Goal: Information Seeking & Learning: Check status

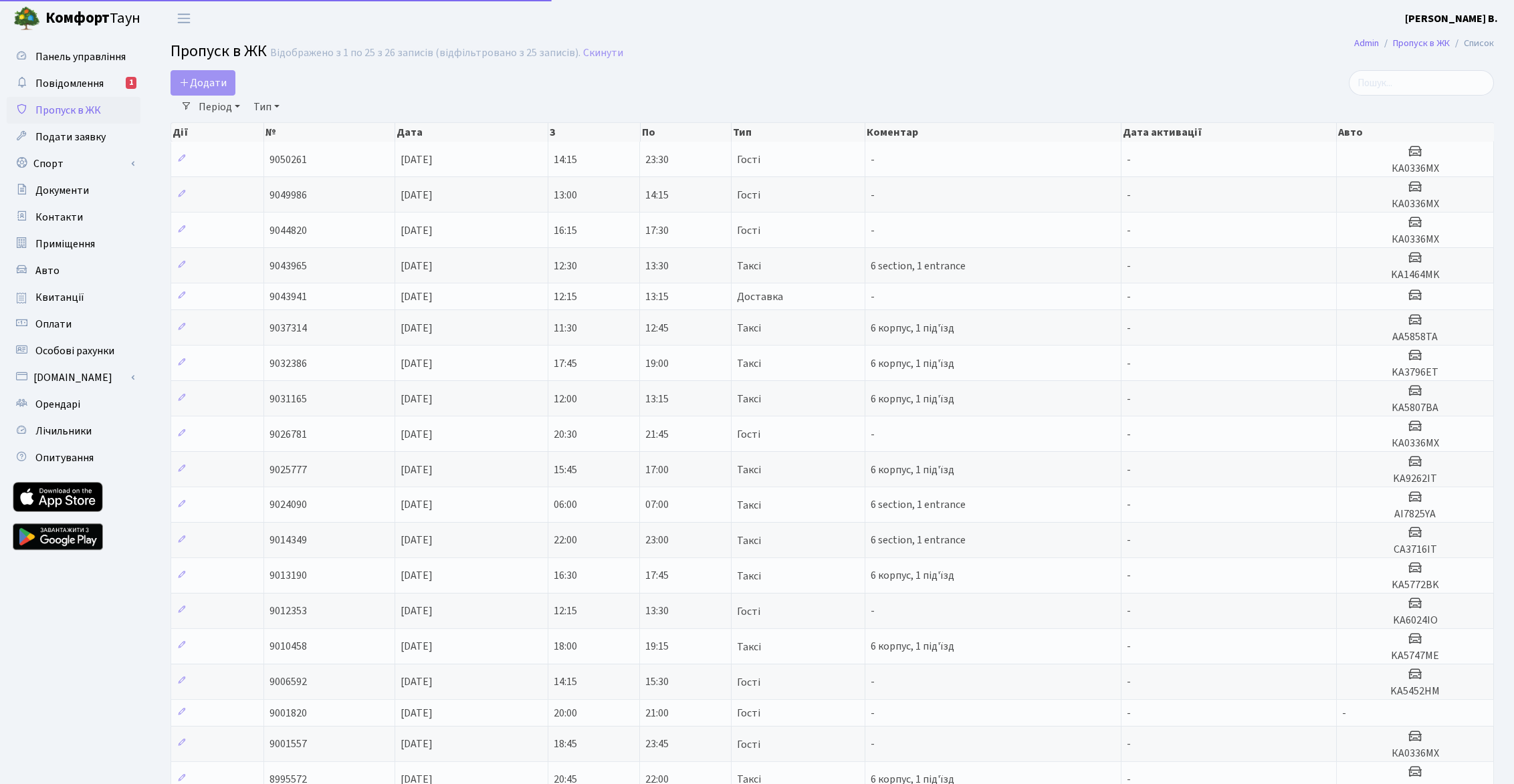
select select "25"
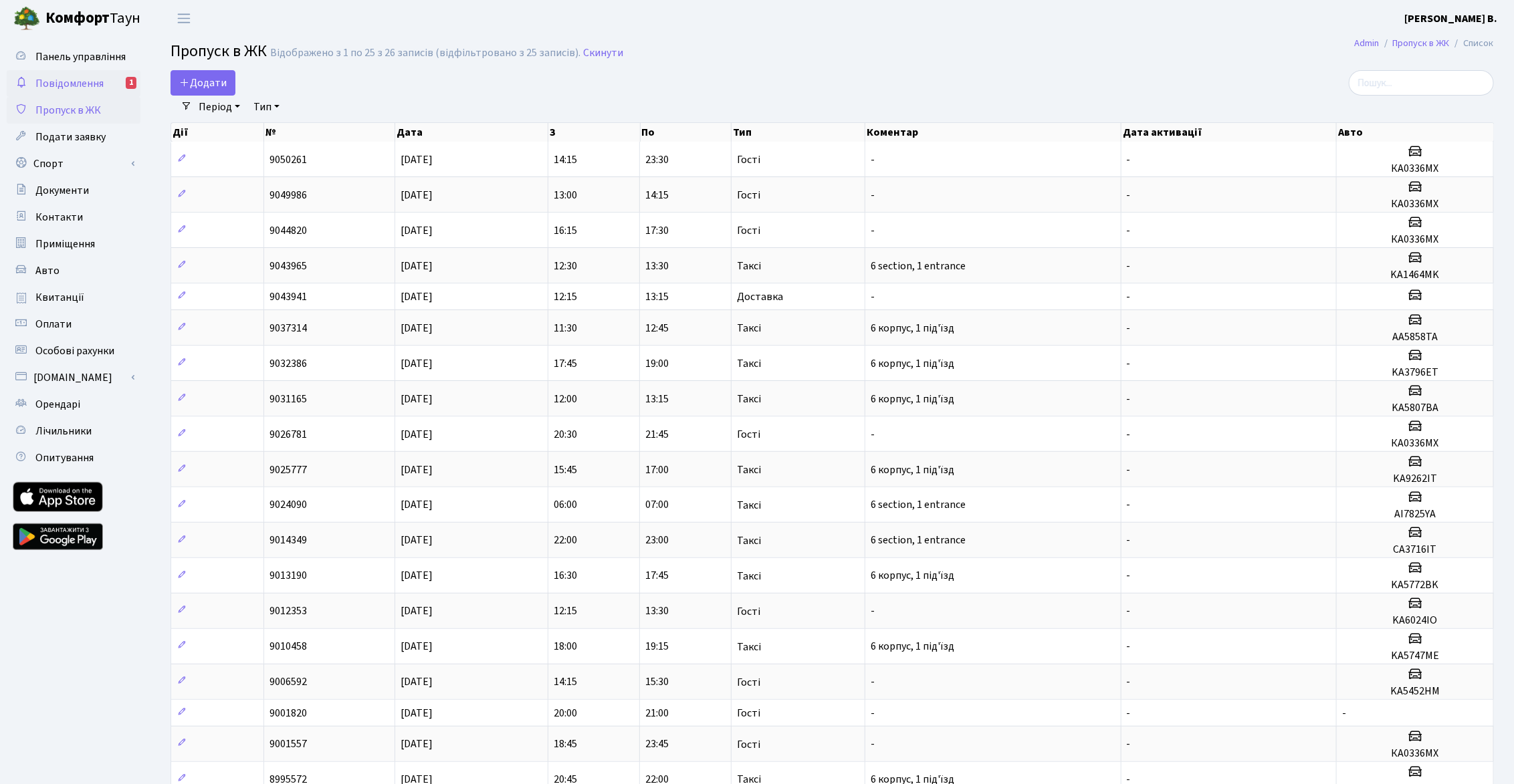
click at [63, 77] on span "Повідомлення" at bounding box center [69, 83] width 68 height 15
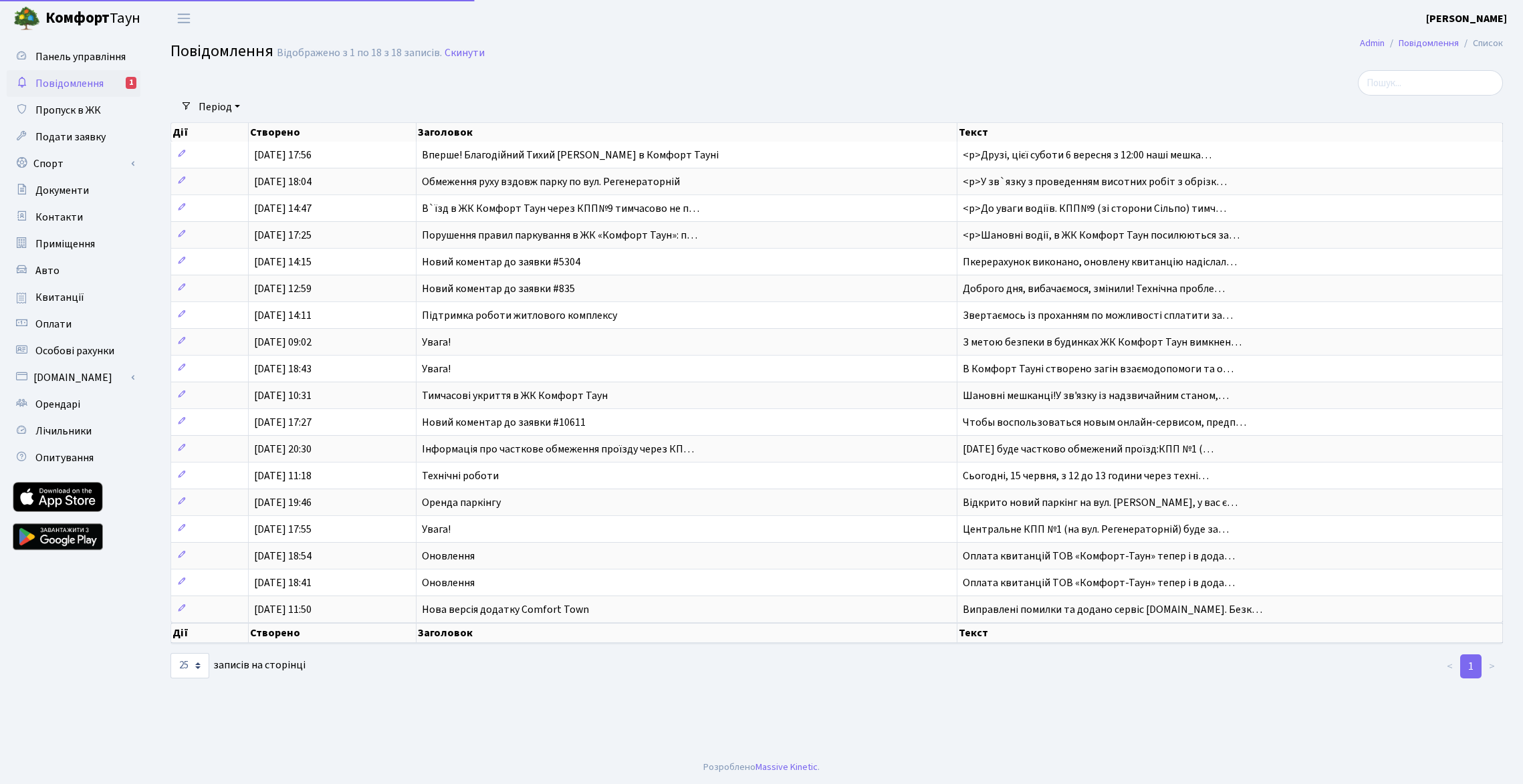
select select "25"
click at [452, 631] on th "Заголовок" at bounding box center [687, 633] width 541 height 20
click at [65, 89] on span "Повідомлення" at bounding box center [69, 83] width 68 height 15
click at [201, 660] on select "10 25 50 100 250 500 1,000" at bounding box center [190, 665] width 39 height 25
select select "50"
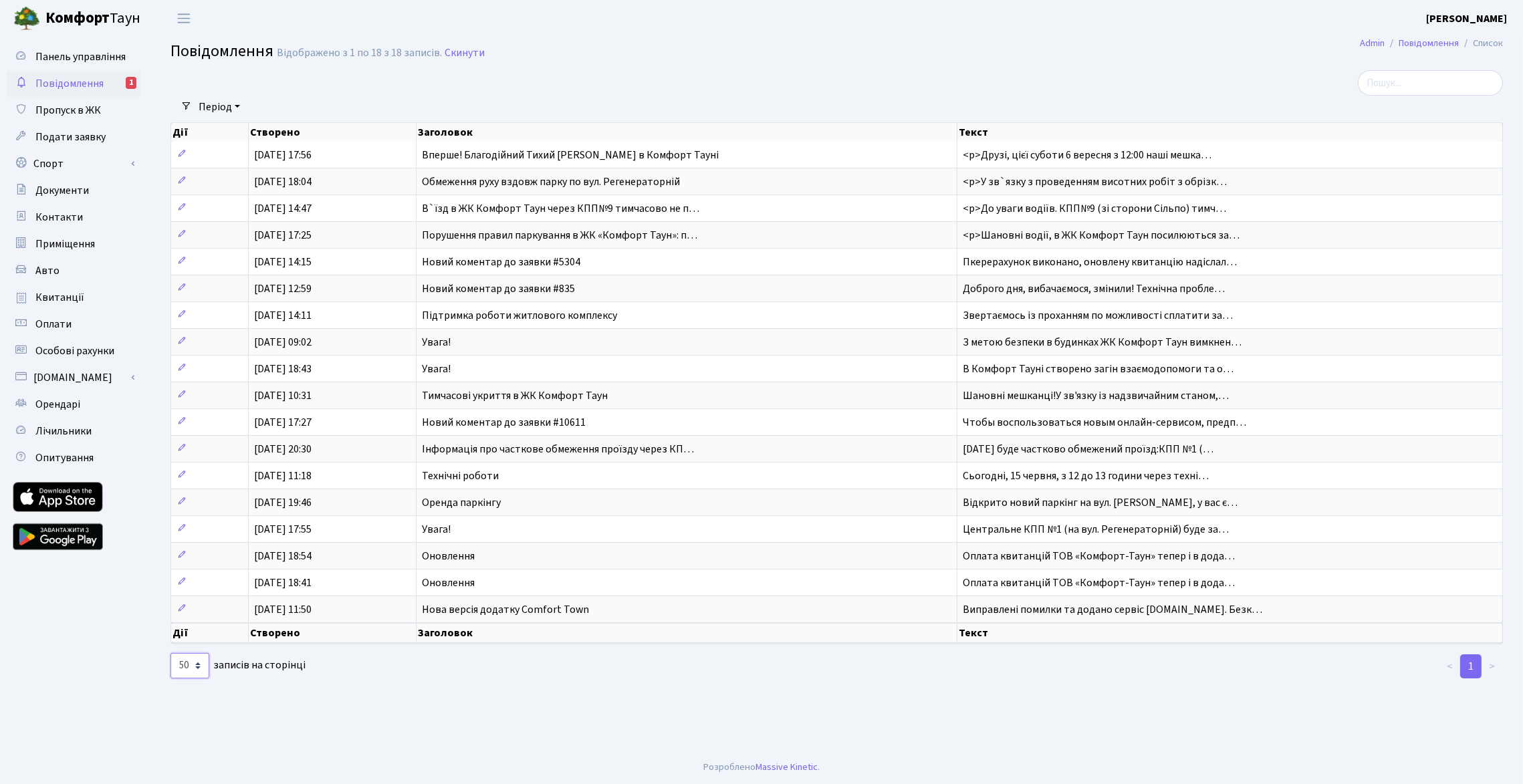
click at [170, 653] on select "10 25 50 100 250 500 1,000" at bounding box center [190, 665] width 39 height 25
click at [98, 63] on span "Панель управління" at bounding box center [80, 57] width 90 height 15
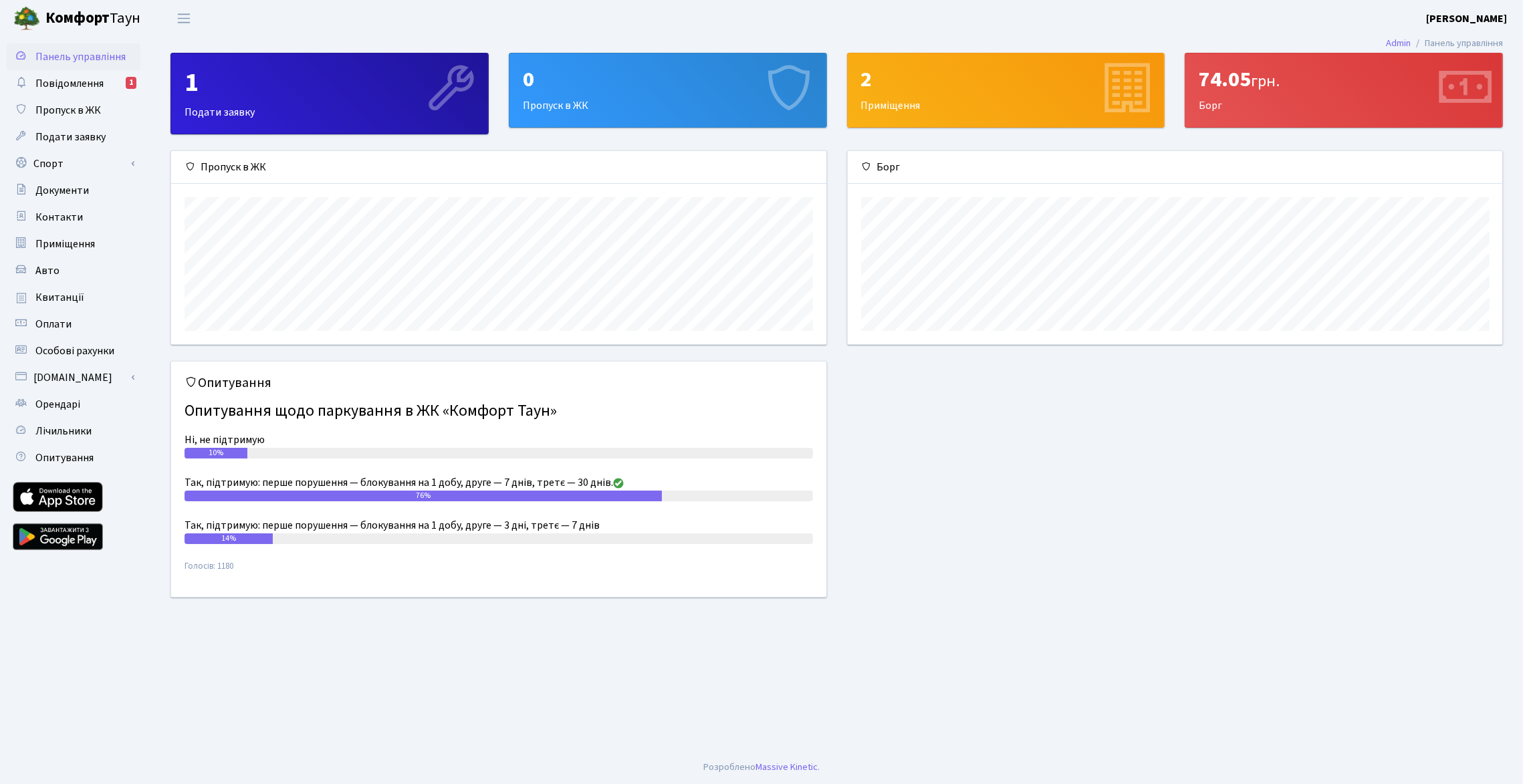
scroll to position [193, 654]
click at [85, 191] on span "Документи" at bounding box center [62, 190] width 54 height 15
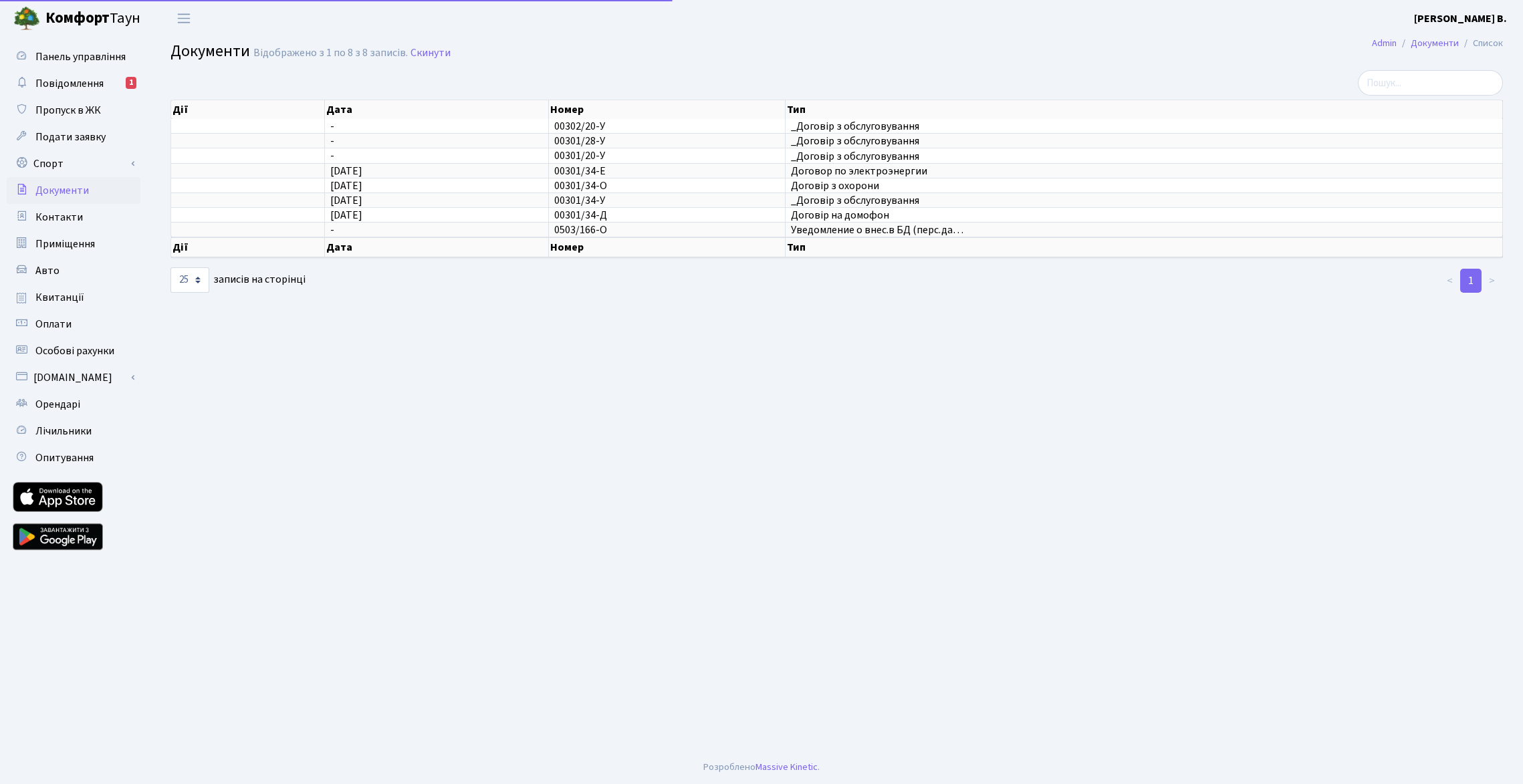
select select "25"
click at [76, 296] on span "Квитанції" at bounding box center [59, 297] width 49 height 15
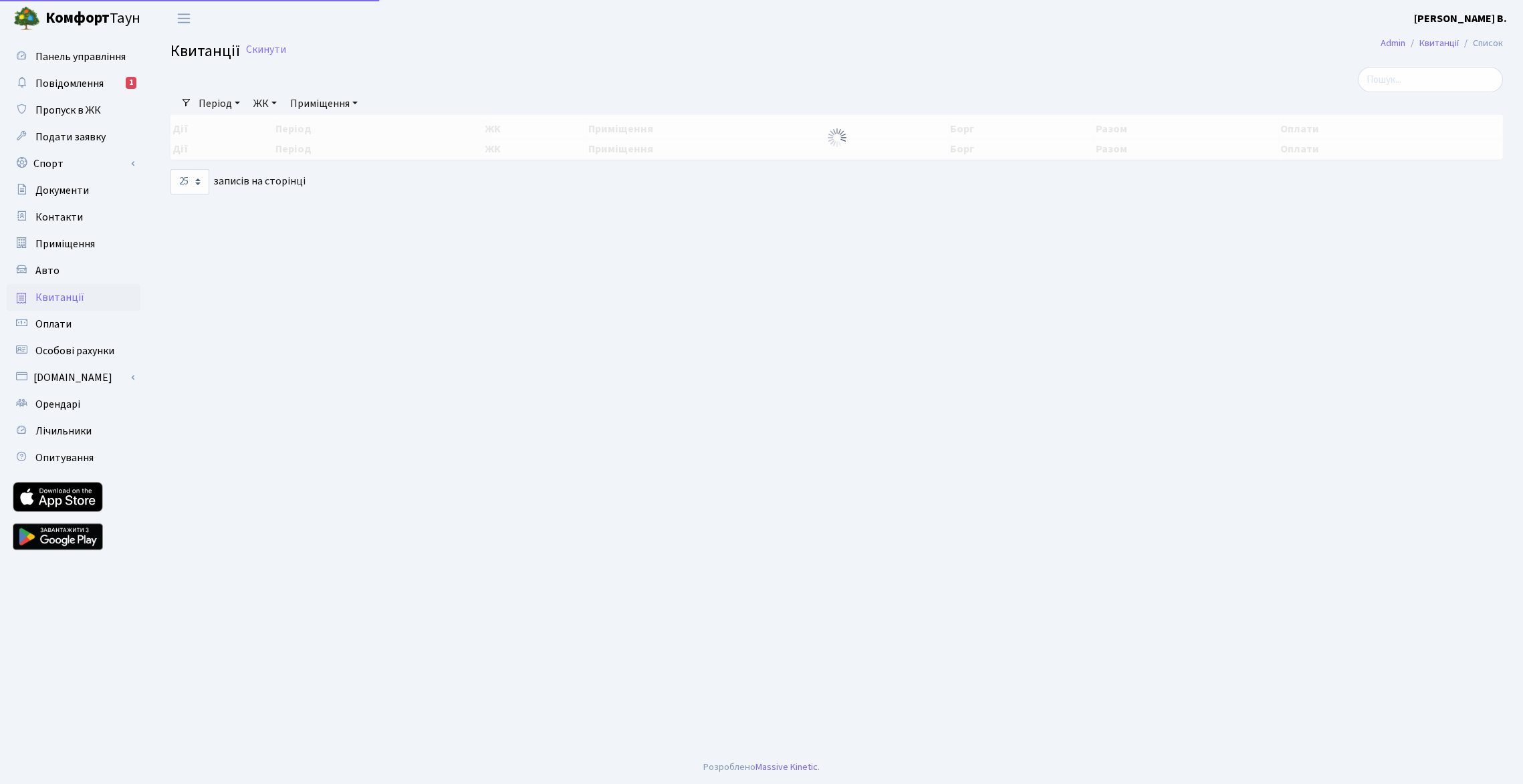
select select "25"
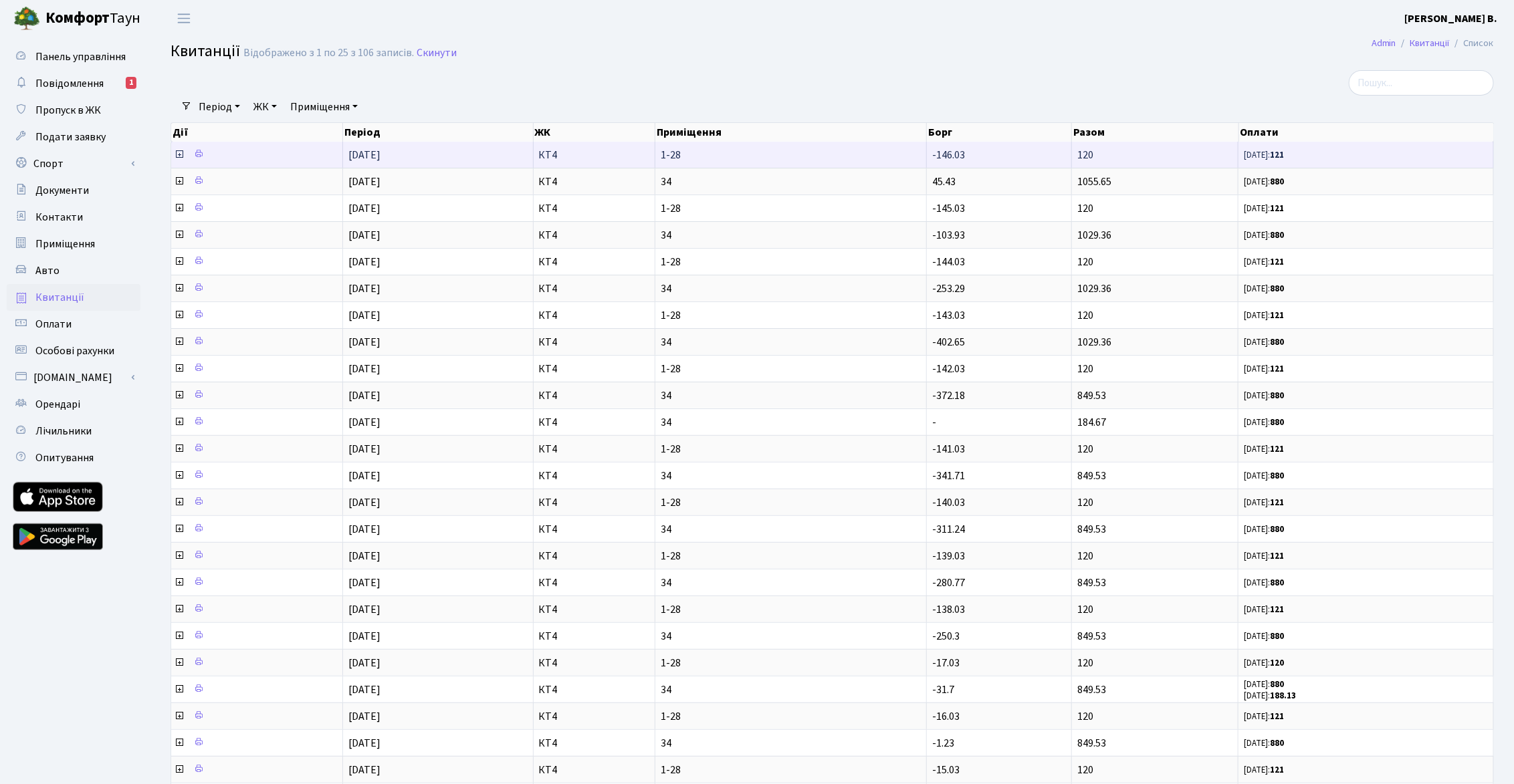
click at [180, 153] on icon at bounding box center [179, 154] width 11 height 11
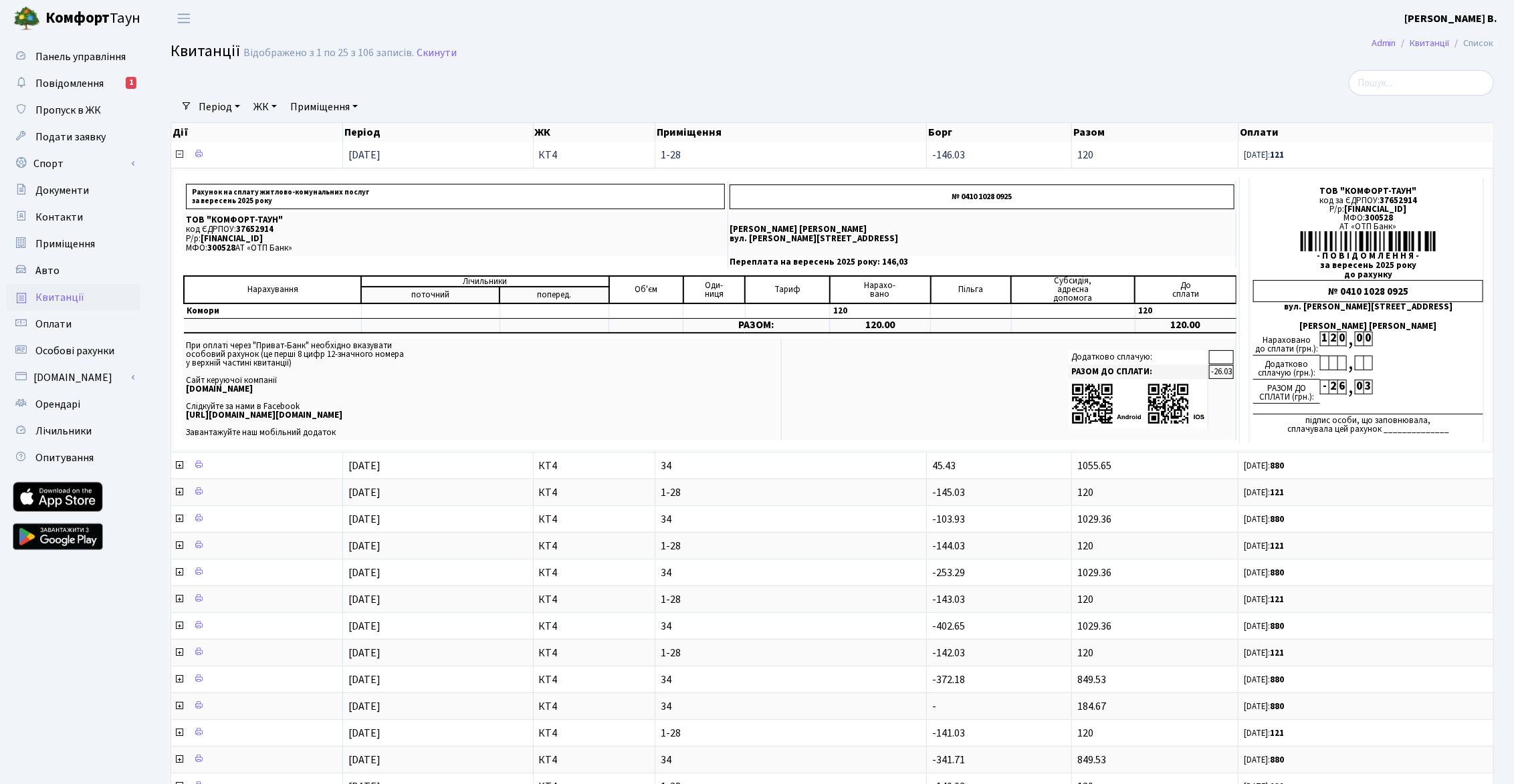
click at [179, 158] on icon at bounding box center [179, 154] width 11 height 11
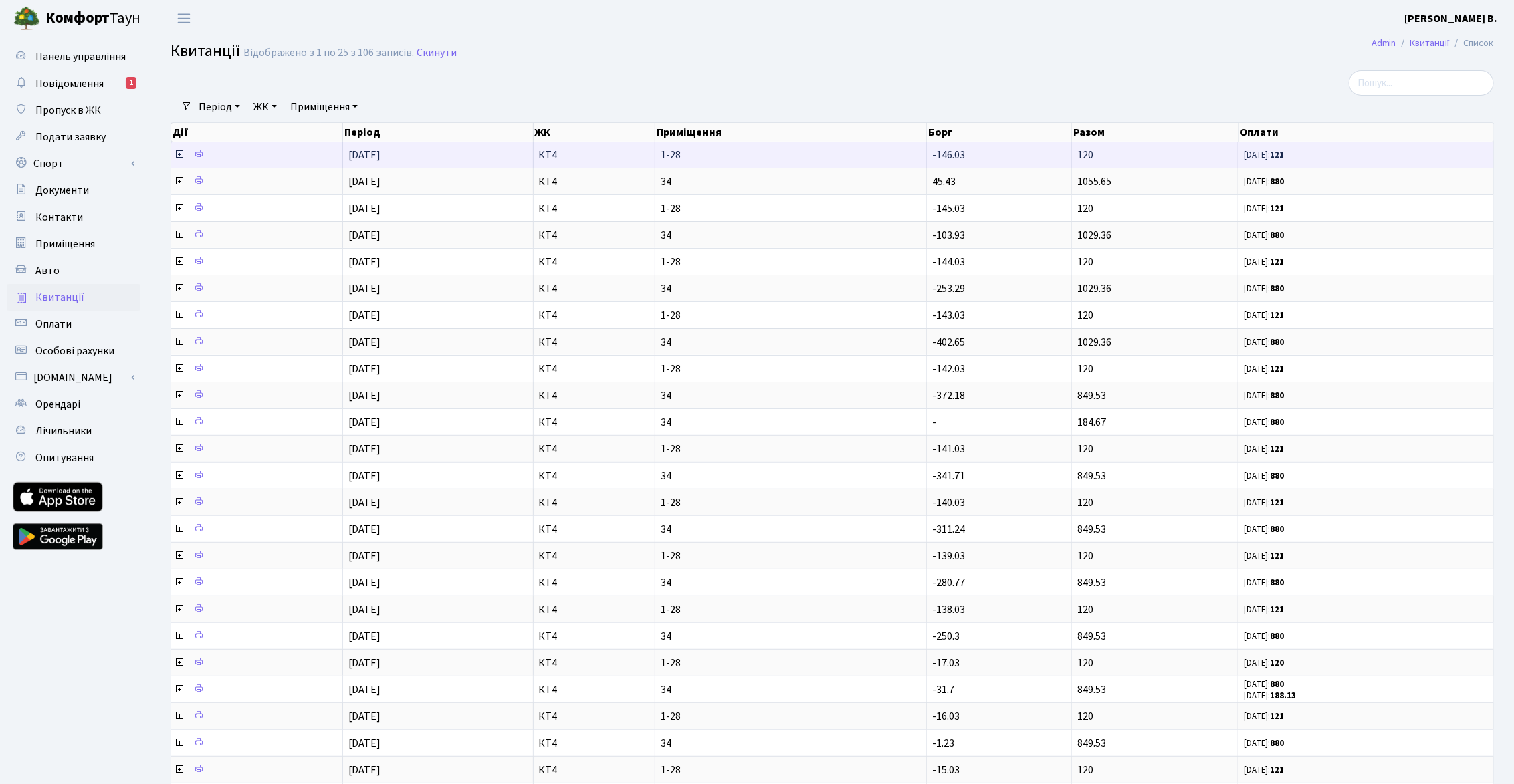
click at [179, 157] on icon at bounding box center [179, 154] width 11 height 11
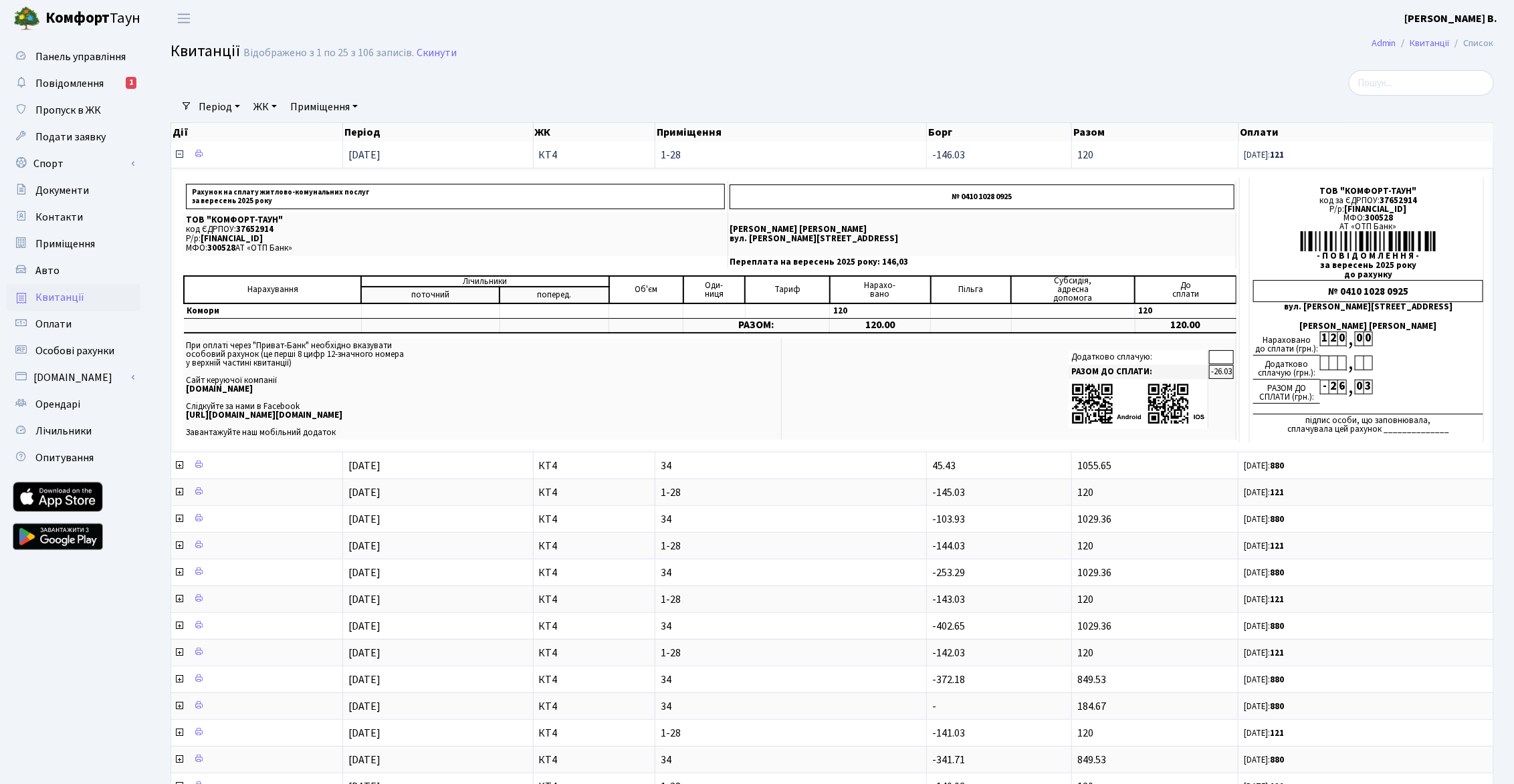
click at [178, 155] on icon at bounding box center [179, 154] width 11 height 11
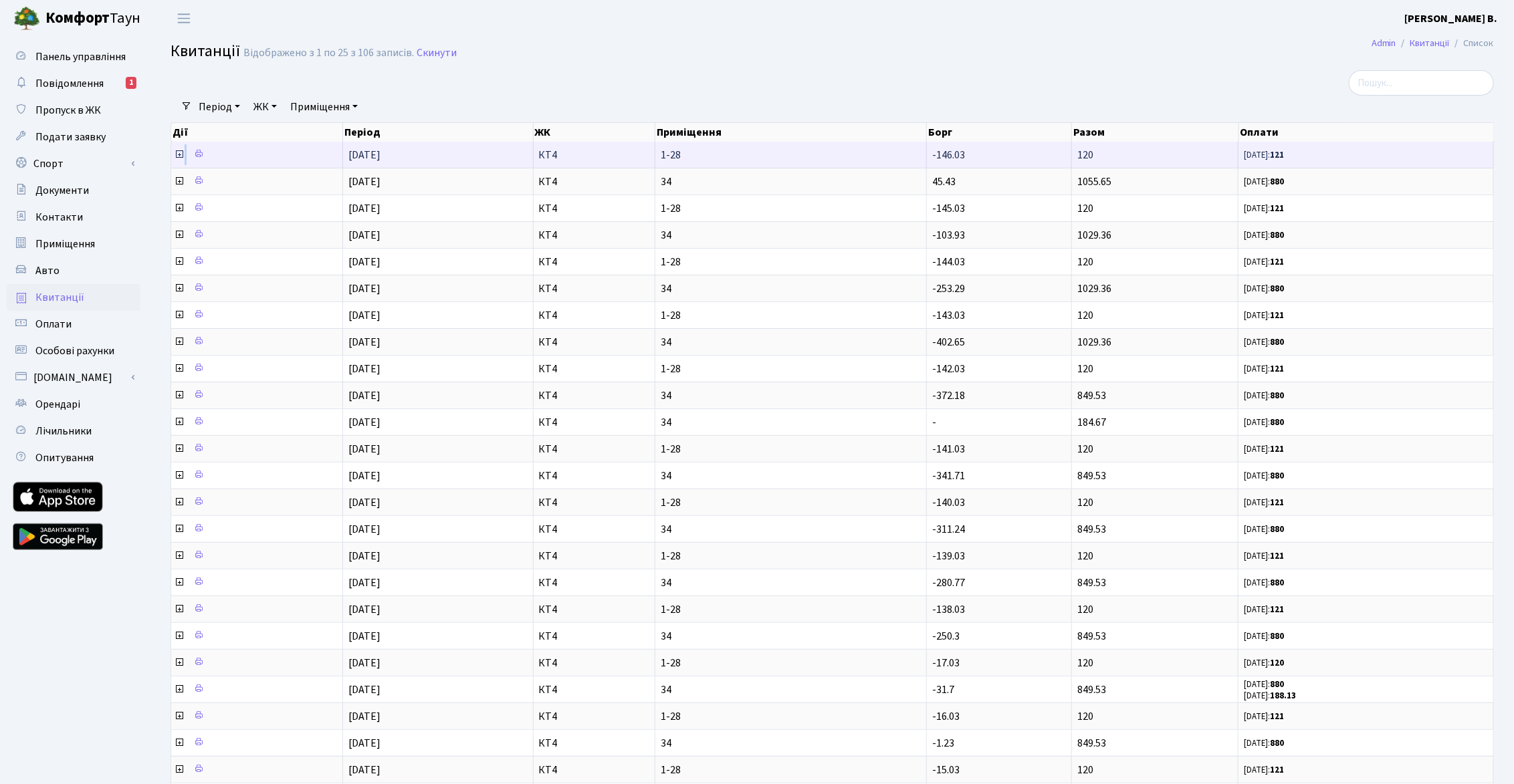
click at [178, 155] on icon at bounding box center [179, 154] width 11 height 11
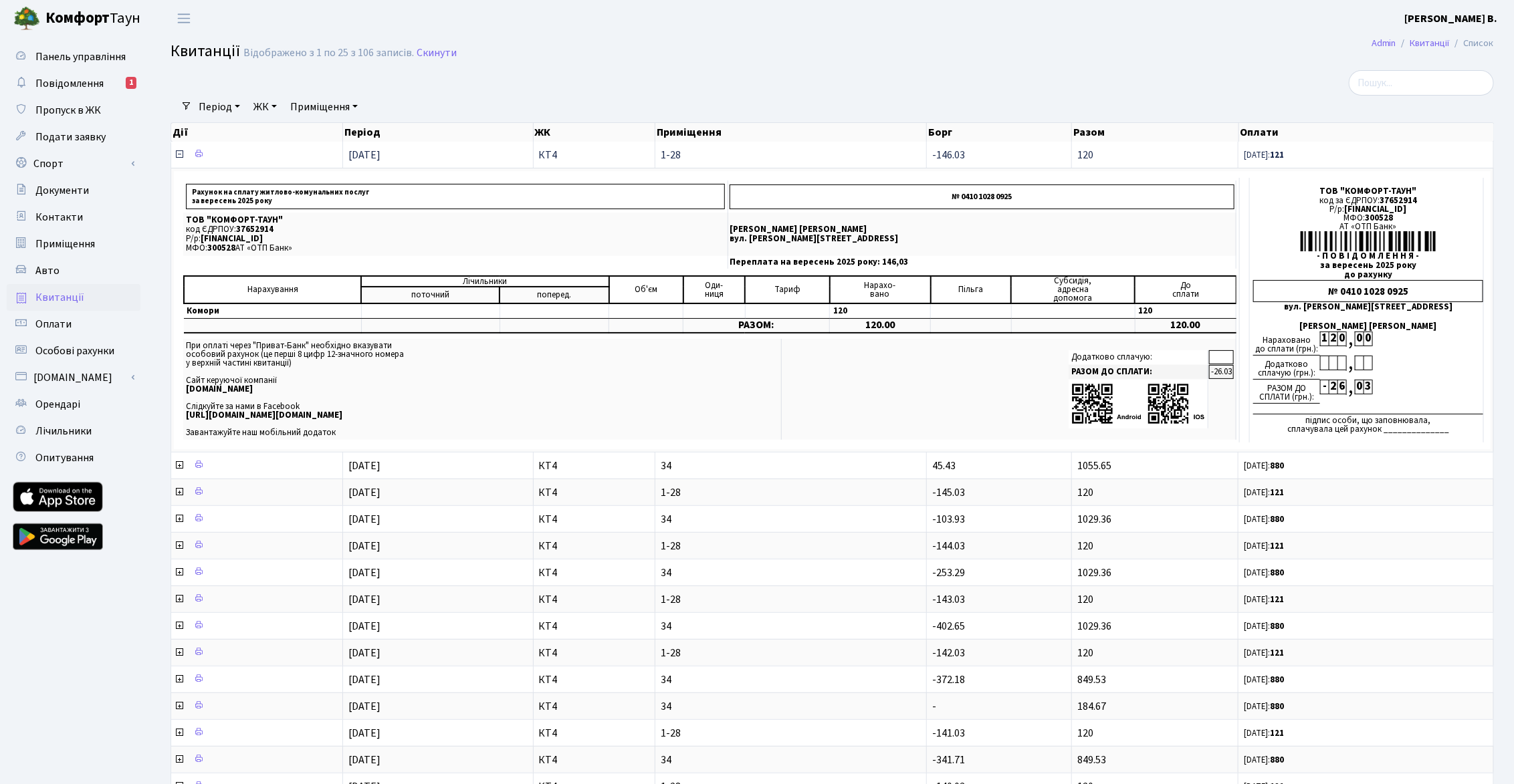
click at [178, 155] on icon at bounding box center [179, 154] width 11 height 11
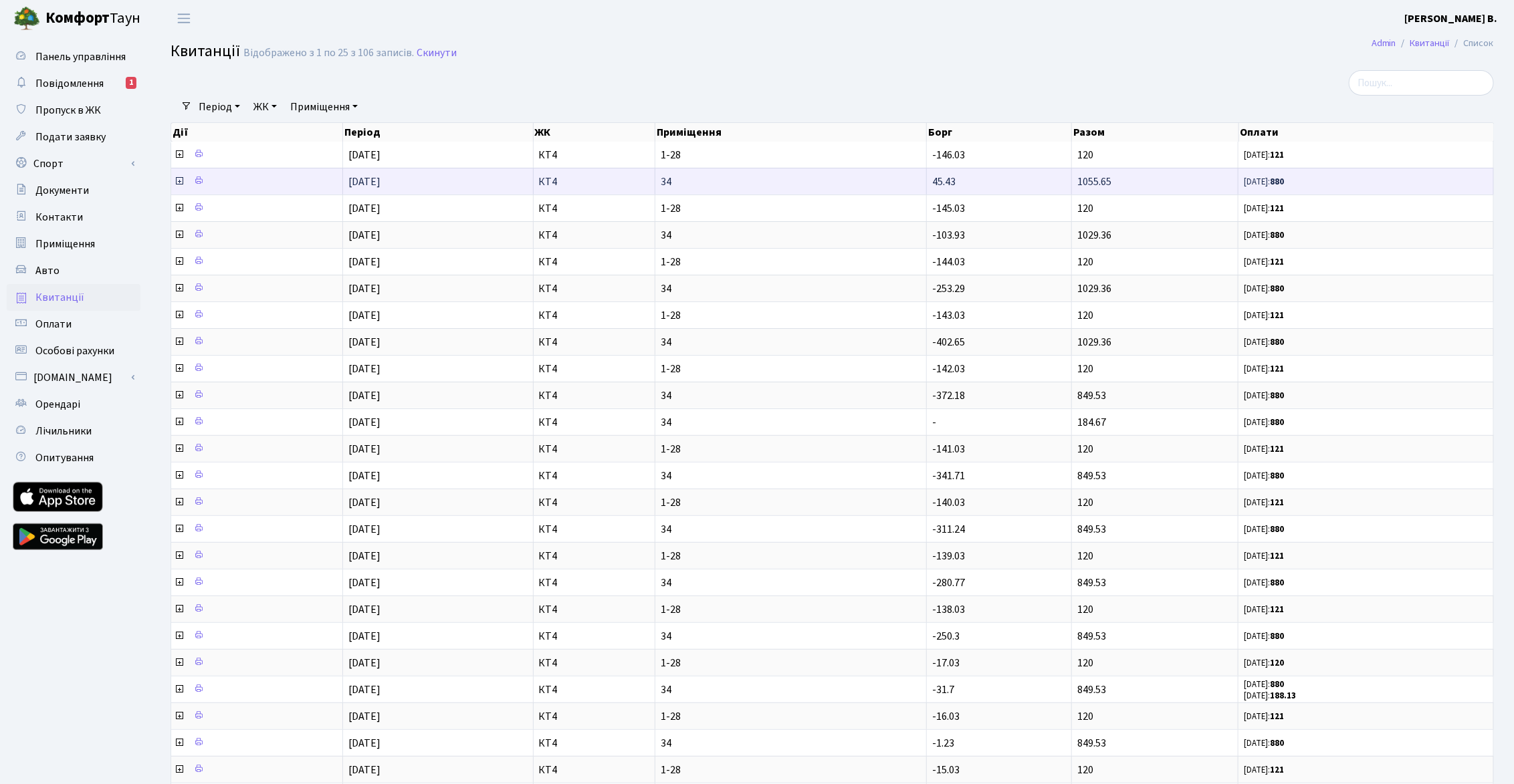
click at [178, 176] on icon at bounding box center [179, 181] width 11 height 11
click at [177, 182] on icon at bounding box center [179, 181] width 11 height 11
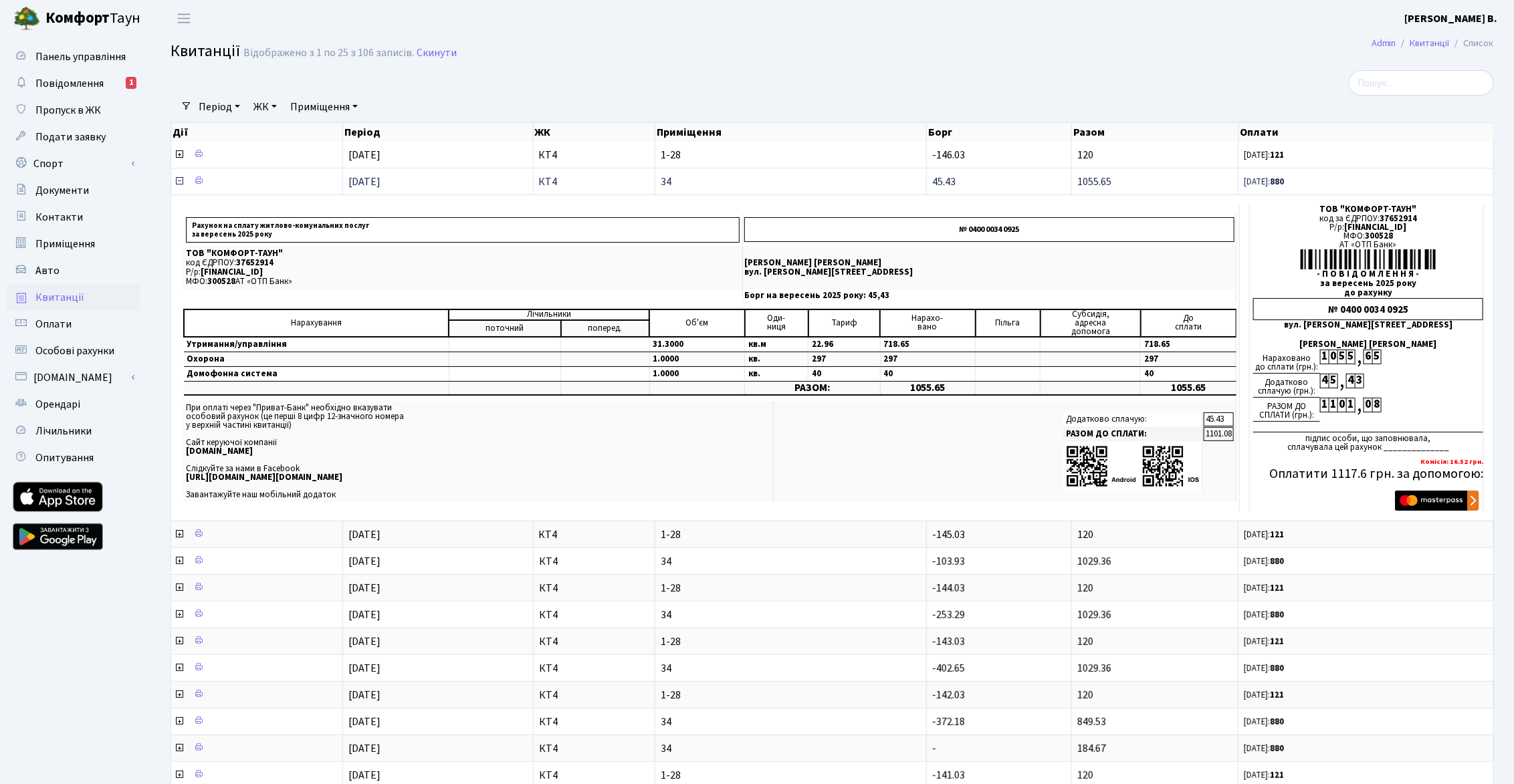
click at [177, 182] on icon at bounding box center [179, 181] width 11 height 11
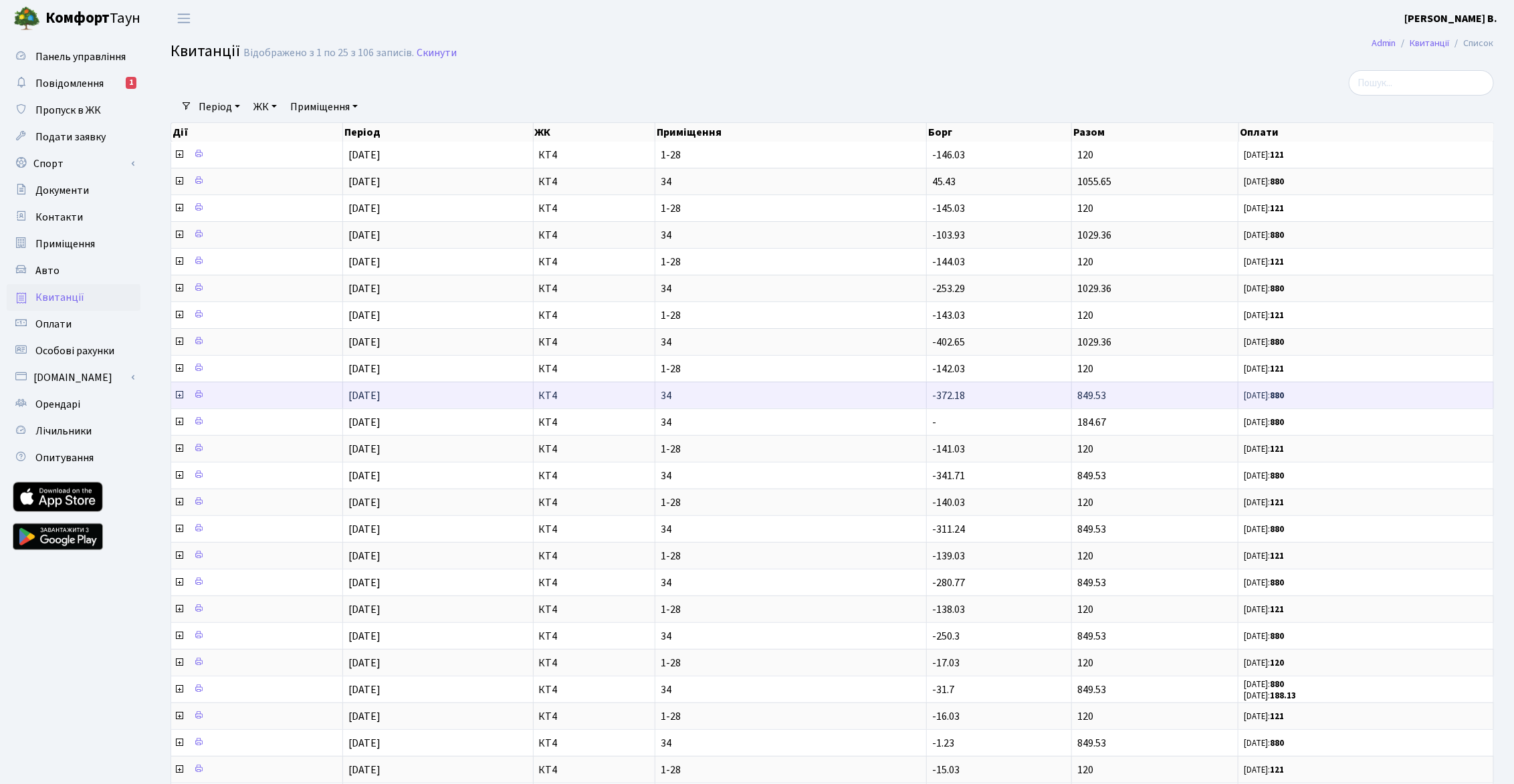
click at [177, 395] on icon at bounding box center [179, 395] width 11 height 11
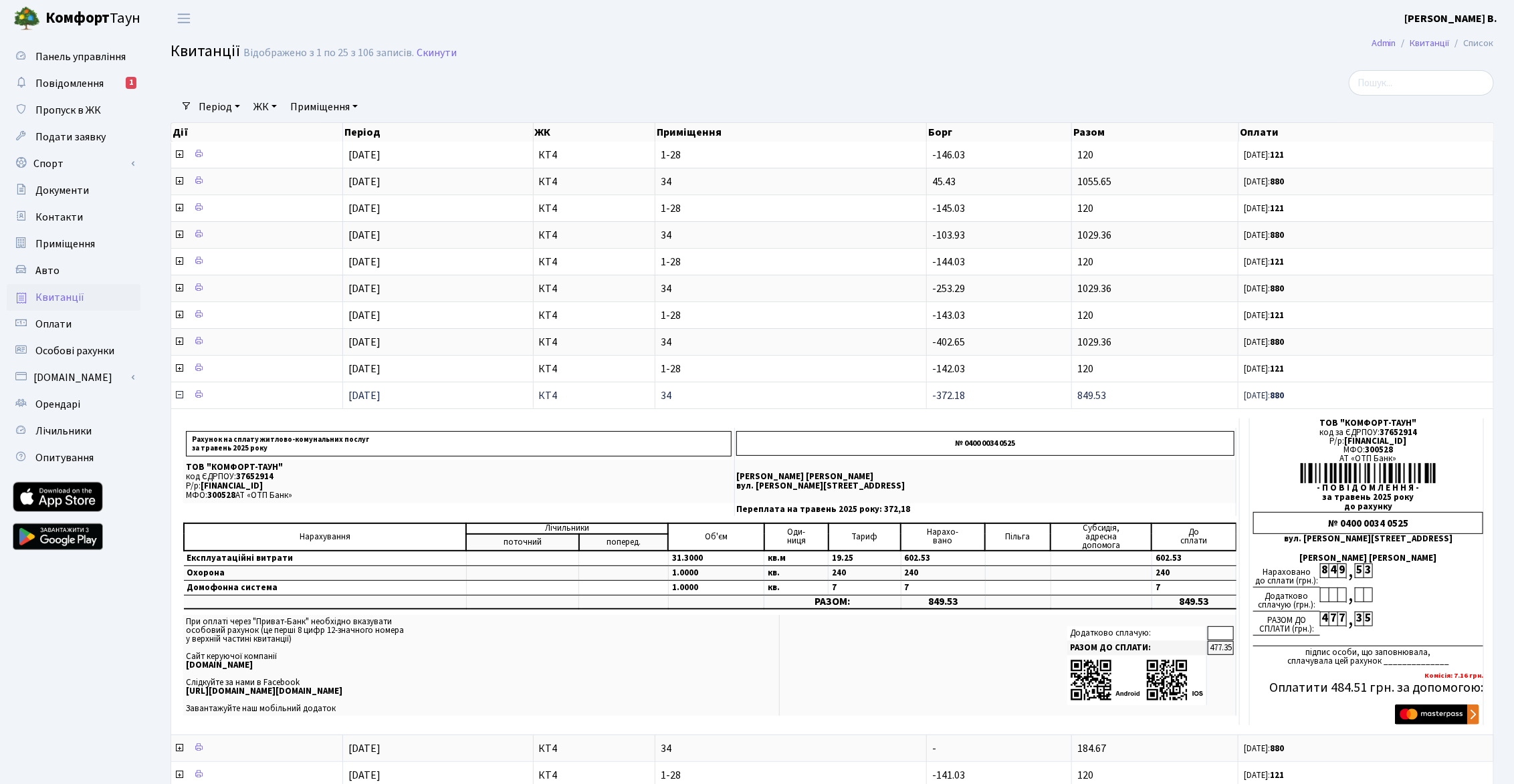
click at [177, 395] on icon at bounding box center [179, 395] width 11 height 11
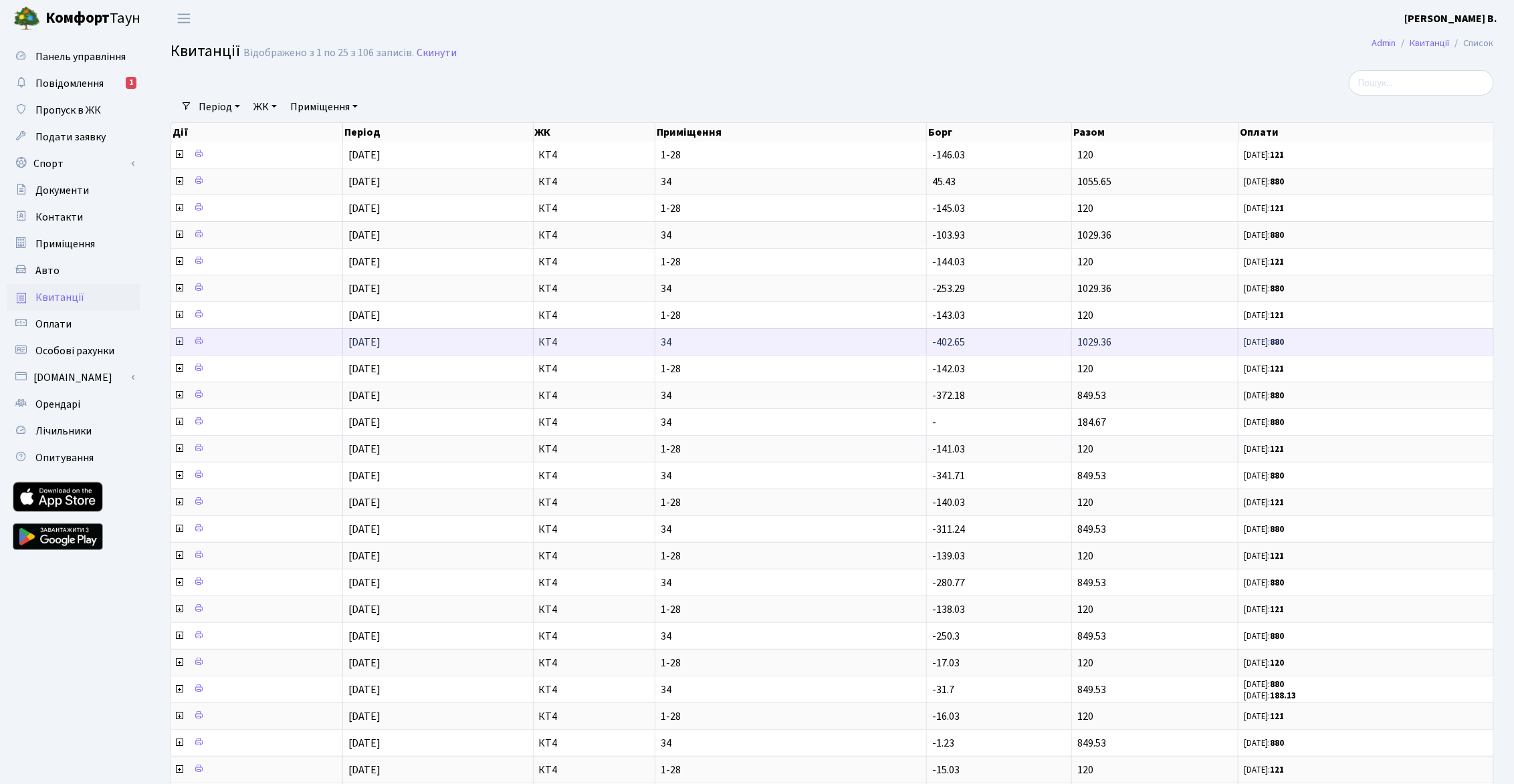
click at [176, 338] on icon at bounding box center [179, 342] width 11 height 11
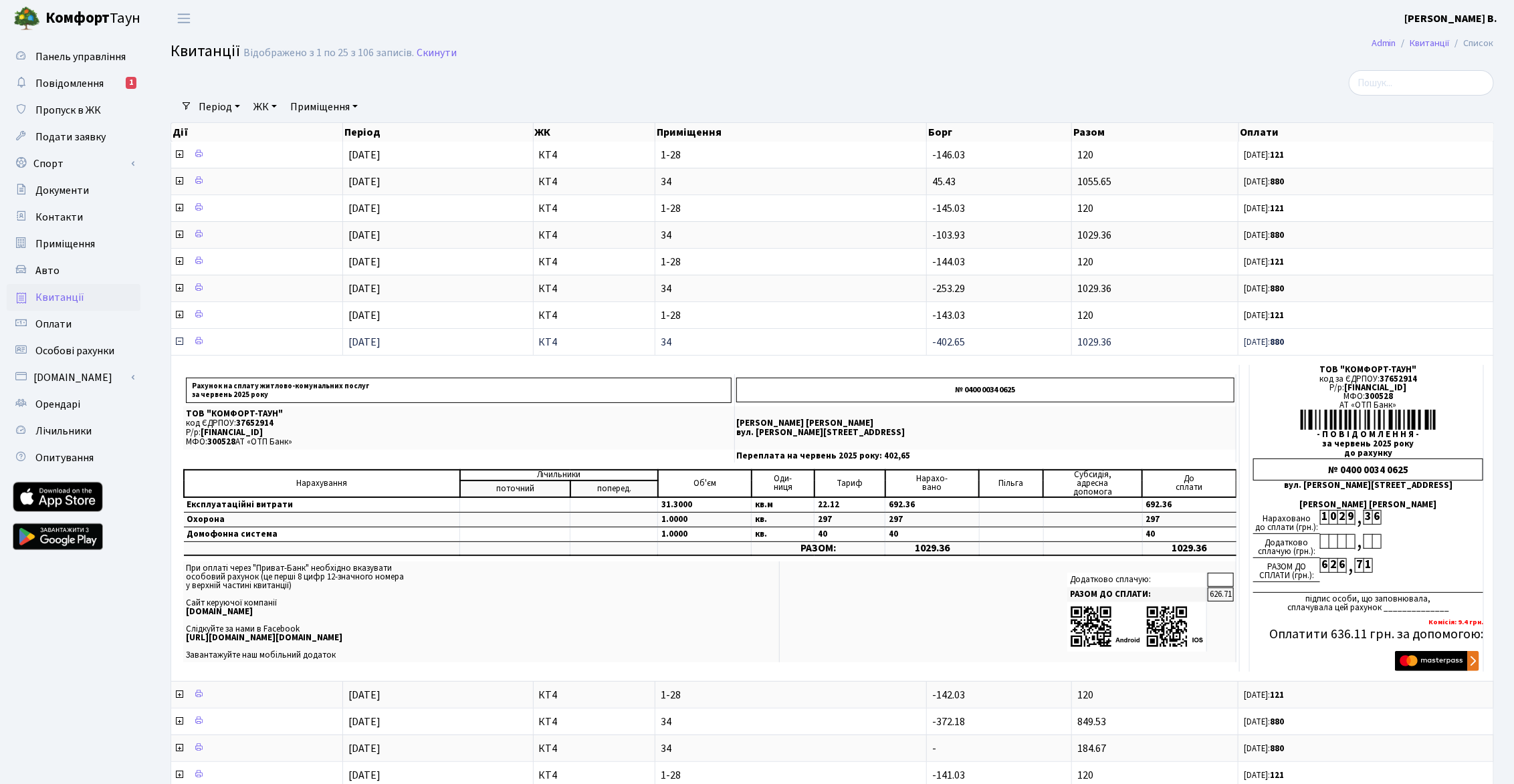
click at [176, 338] on icon at bounding box center [179, 342] width 11 height 11
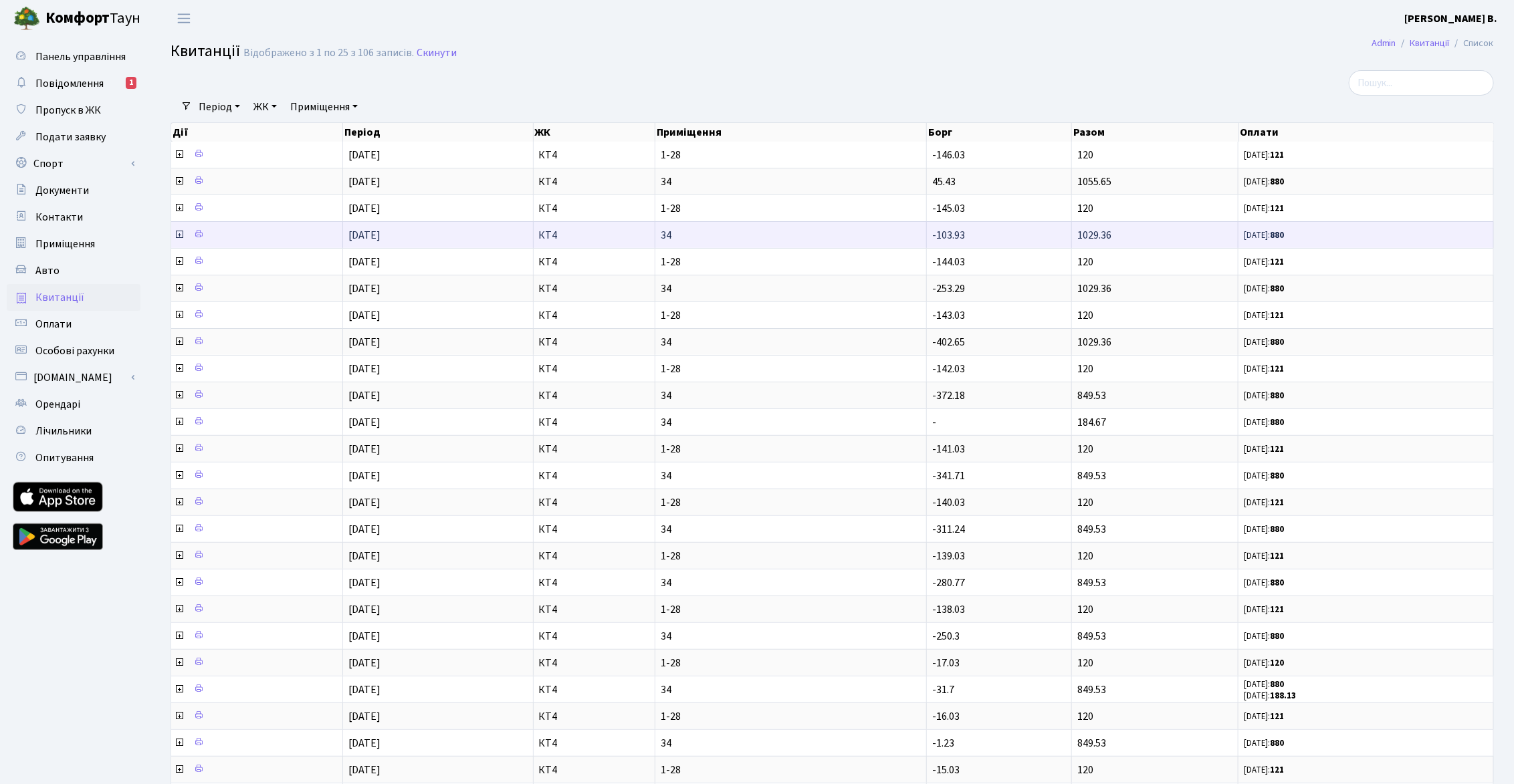
click at [178, 234] on icon at bounding box center [179, 234] width 11 height 11
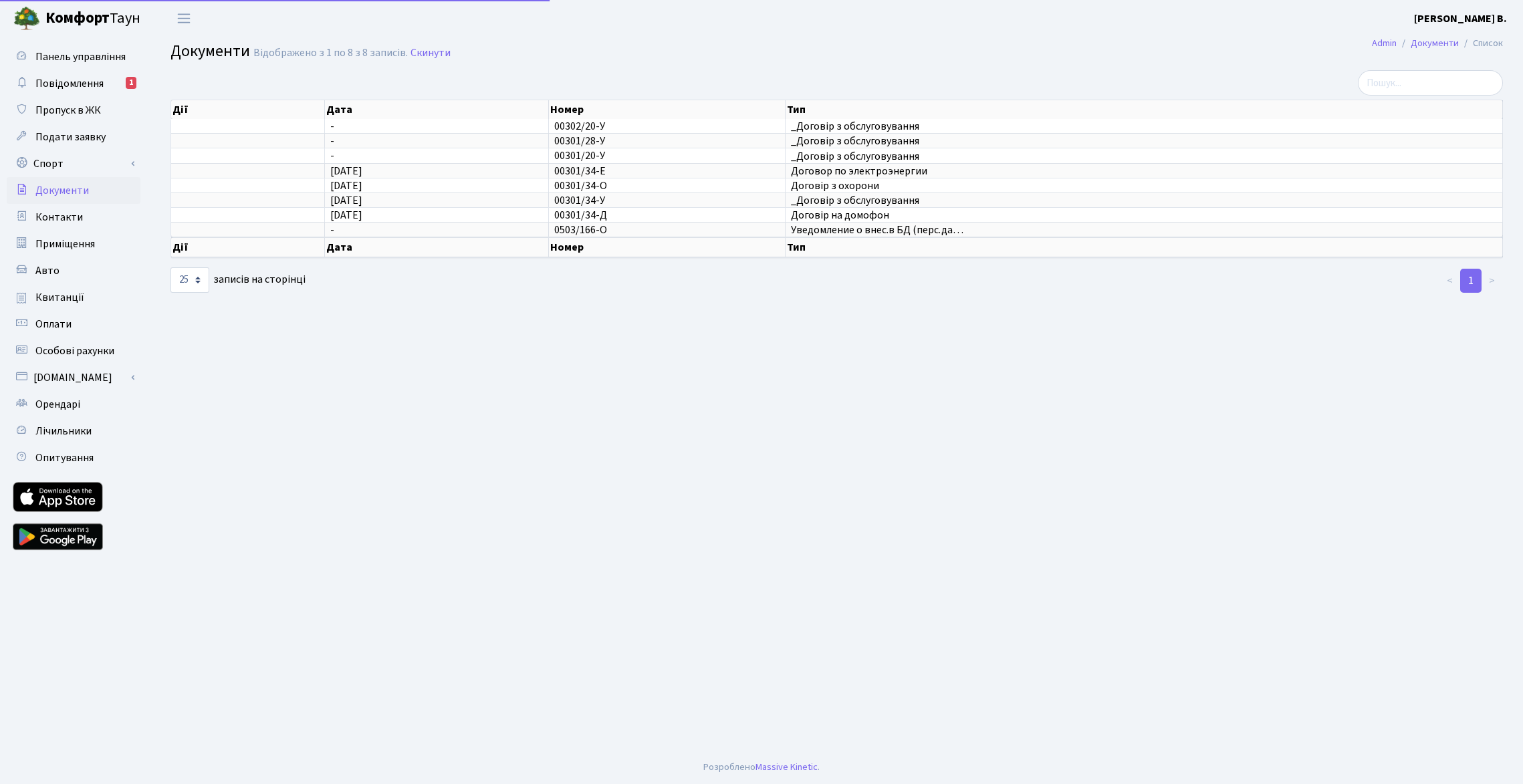
select select "25"
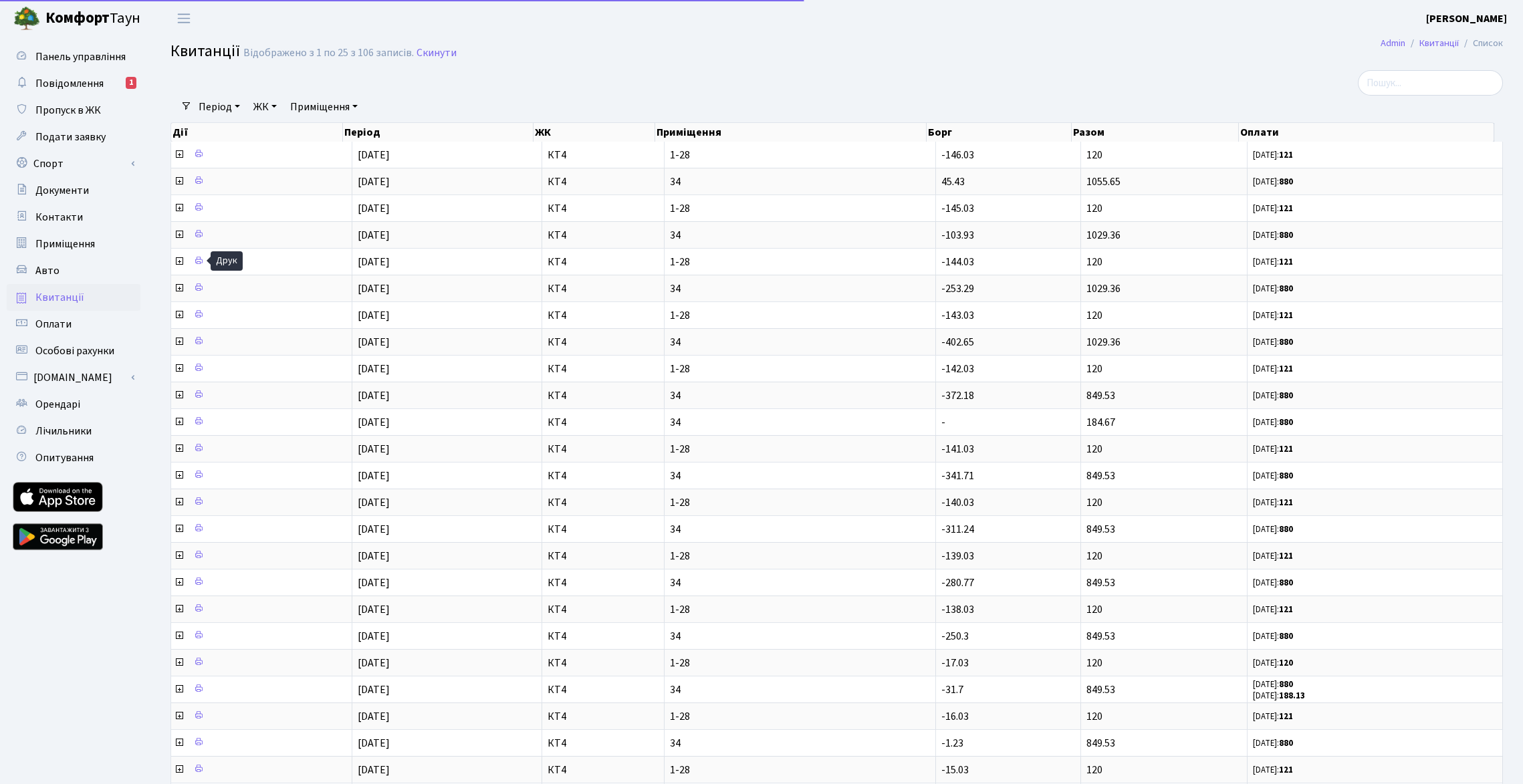
select select "25"
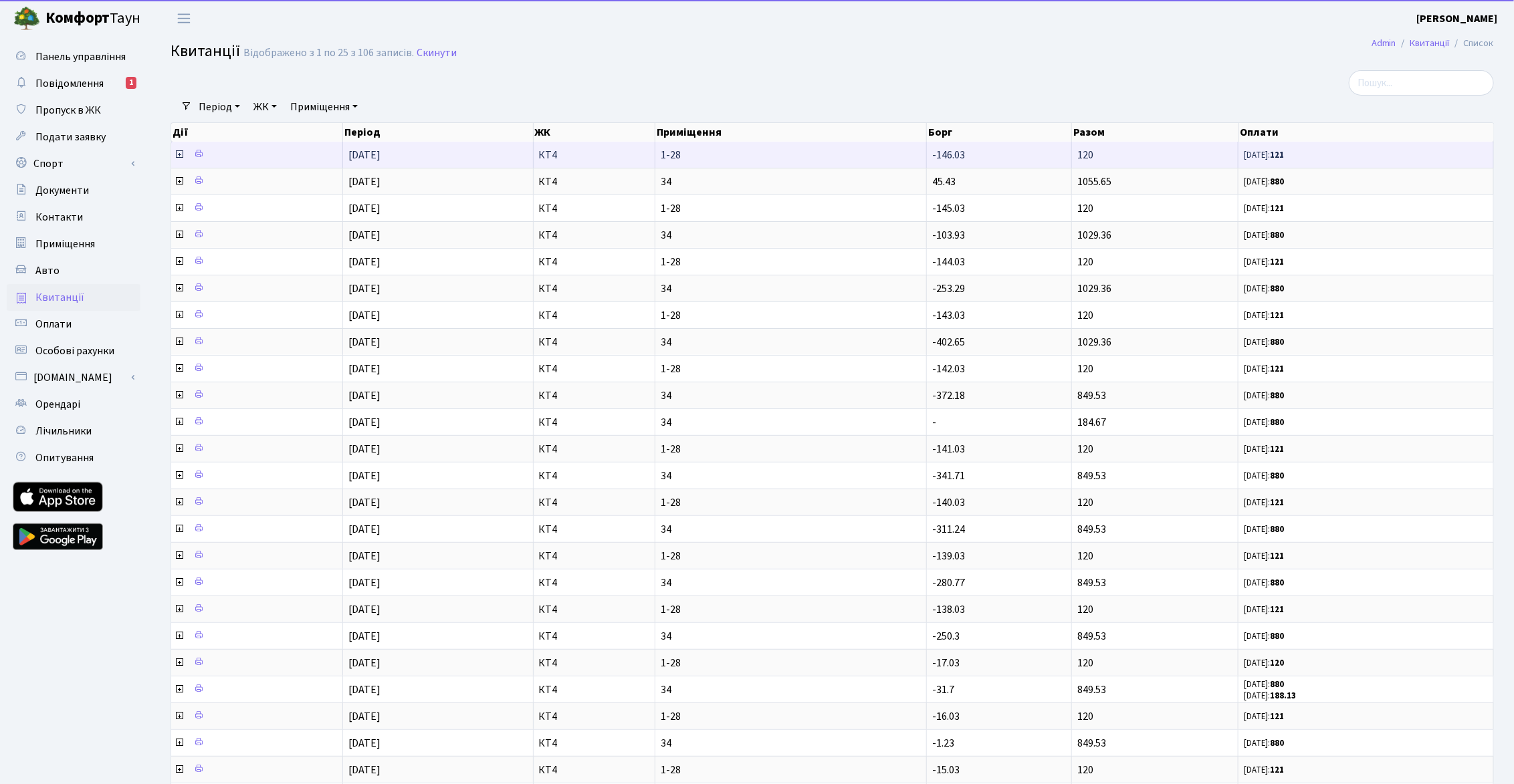
click at [181, 156] on icon at bounding box center [179, 154] width 11 height 11
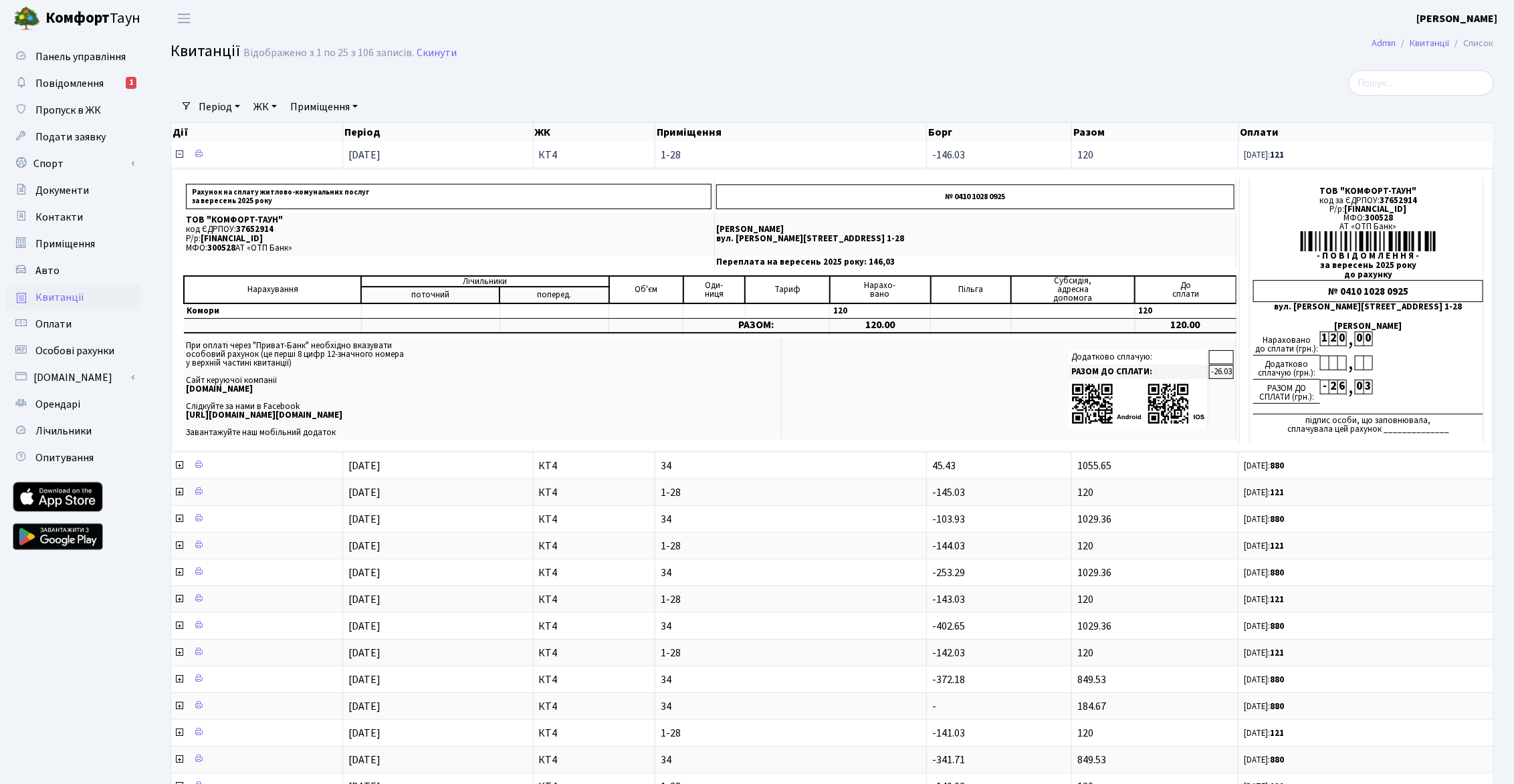
click at [177, 158] on icon at bounding box center [179, 154] width 11 height 11
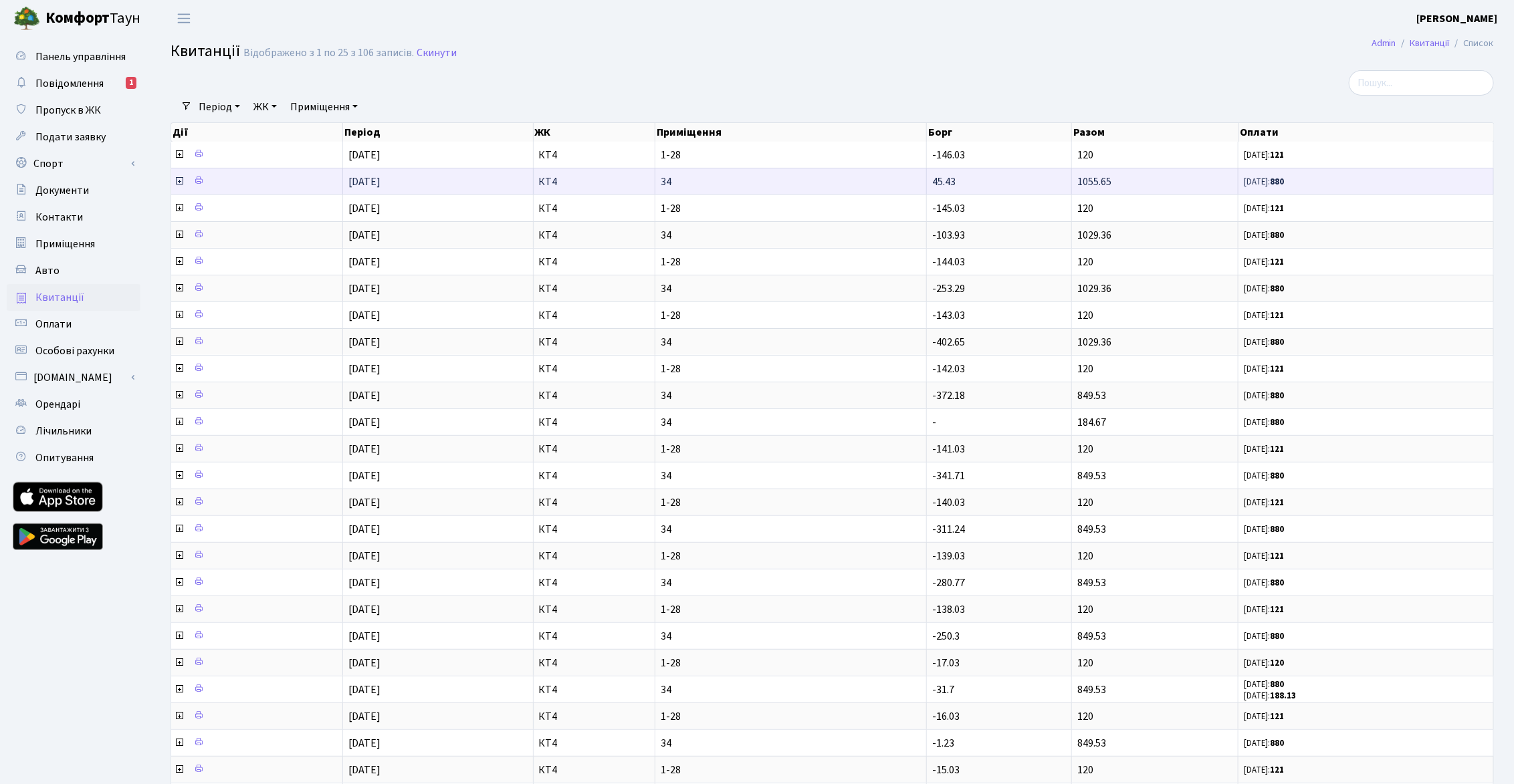
click at [180, 181] on icon at bounding box center [179, 181] width 11 height 11
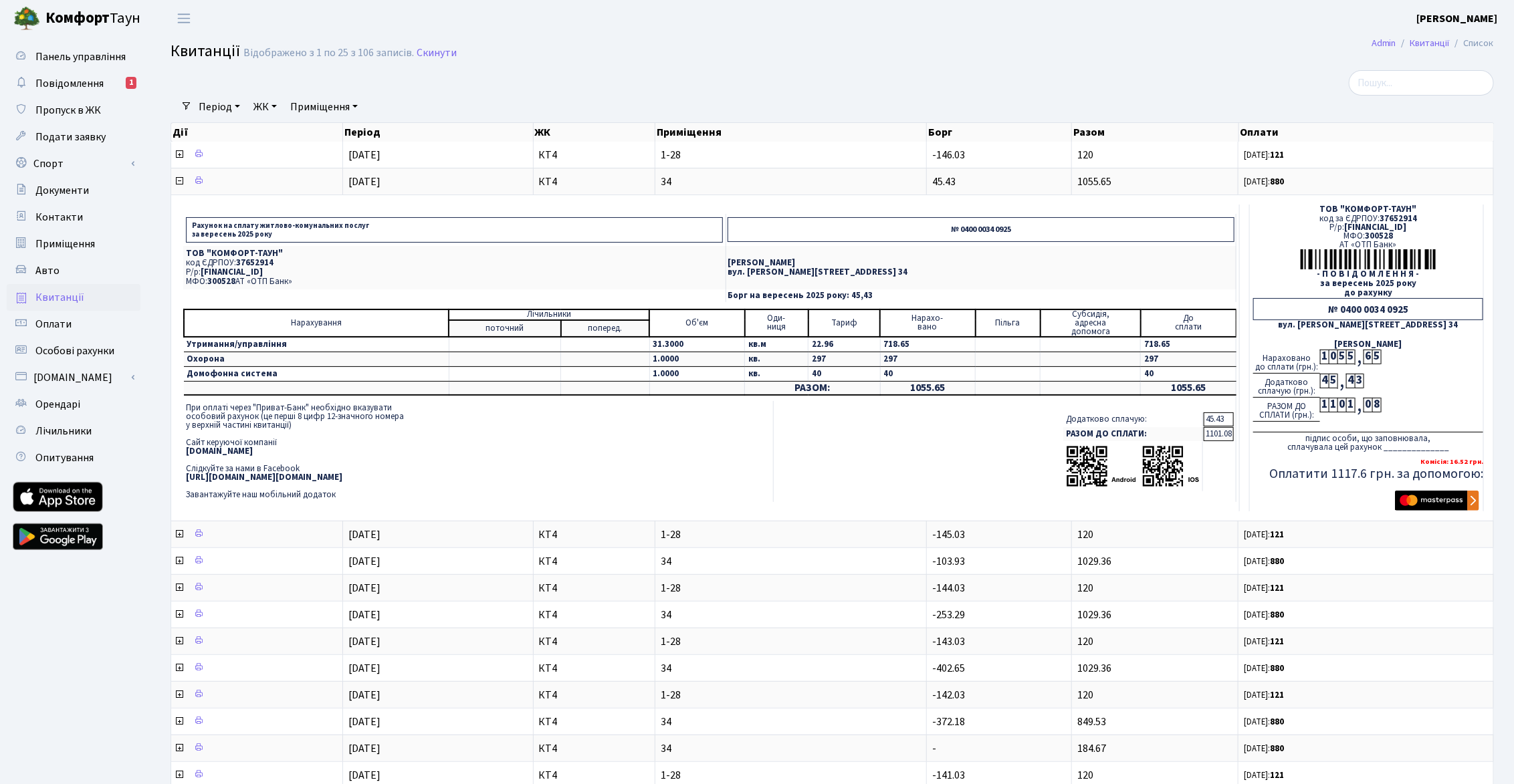
click at [714, 432] on td "При оплаті через "Приват-Банк" необхідно вказувати особовий рахунок (це перші 8…" at bounding box center [478, 451] width 590 height 101
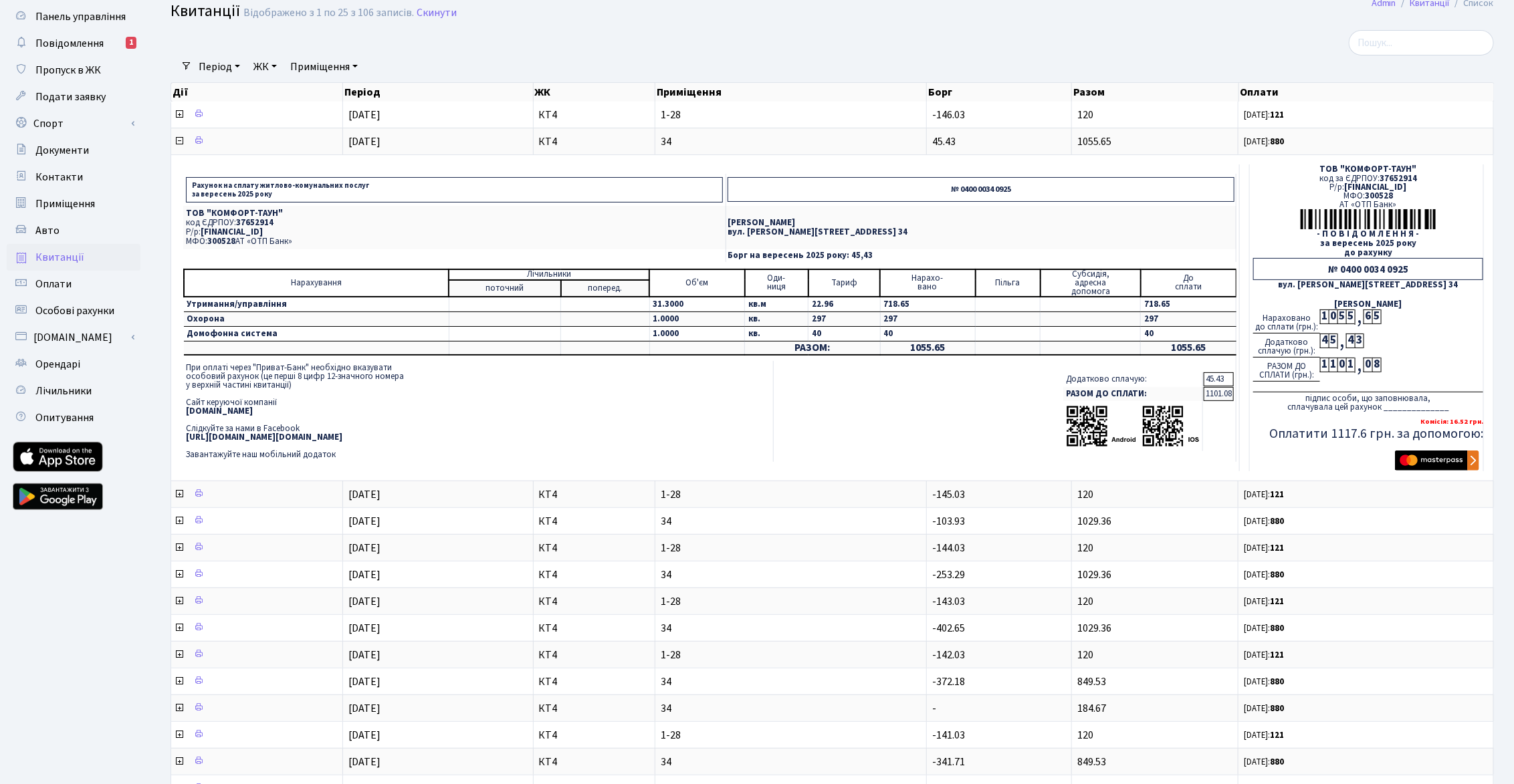
scroll to position [44, 0]
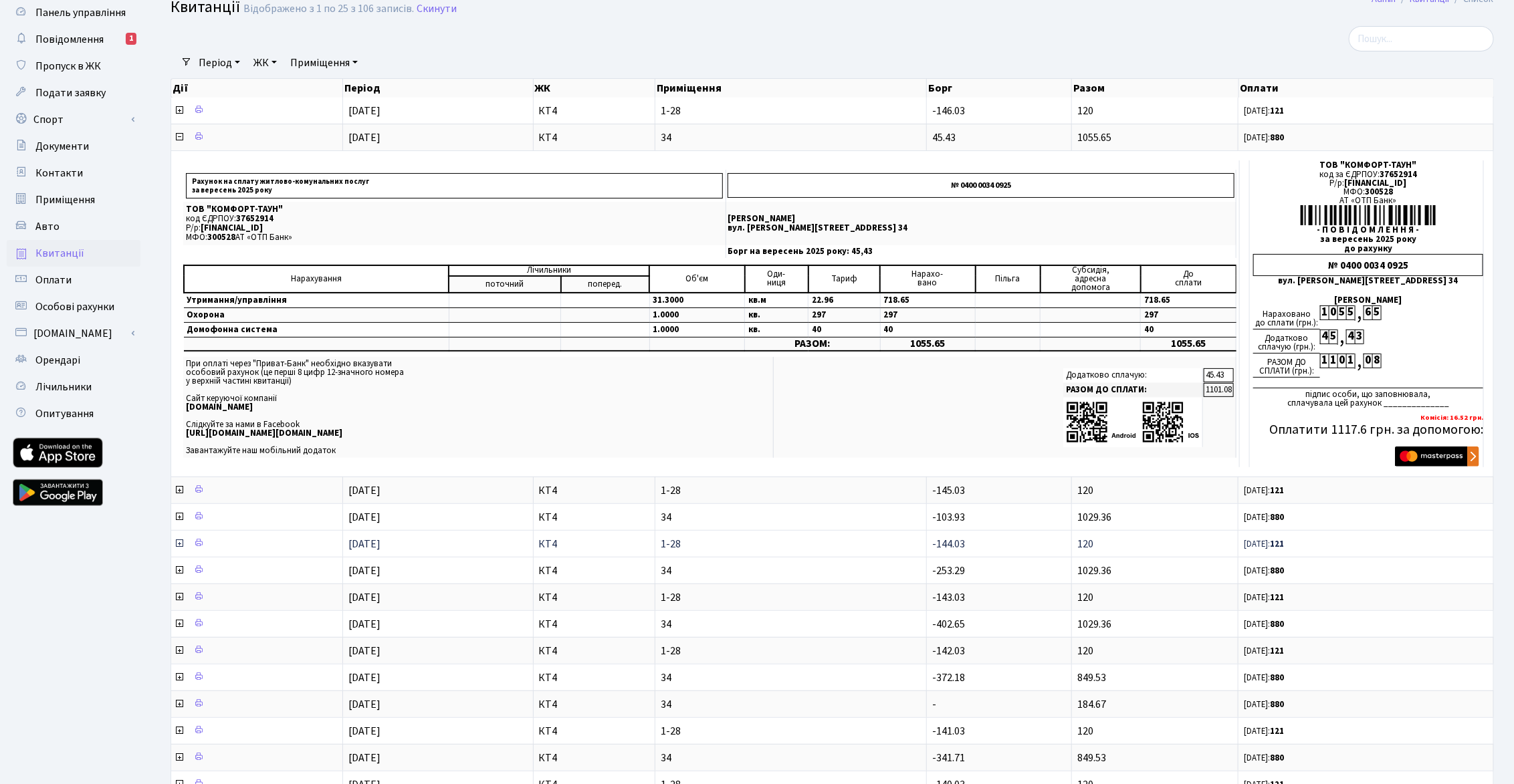
click at [179, 540] on icon at bounding box center [179, 543] width 11 height 11
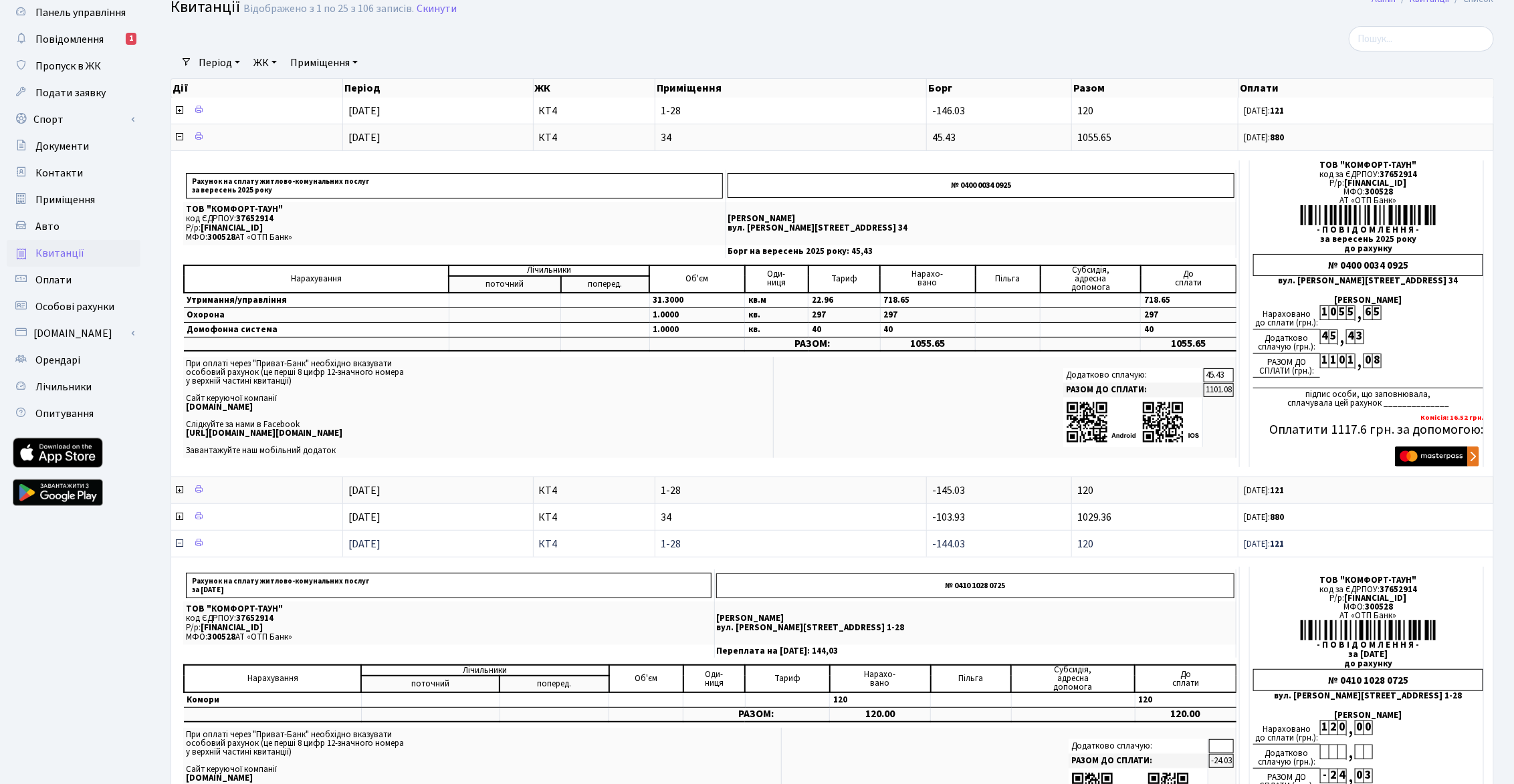
click at [179, 540] on icon at bounding box center [179, 543] width 11 height 11
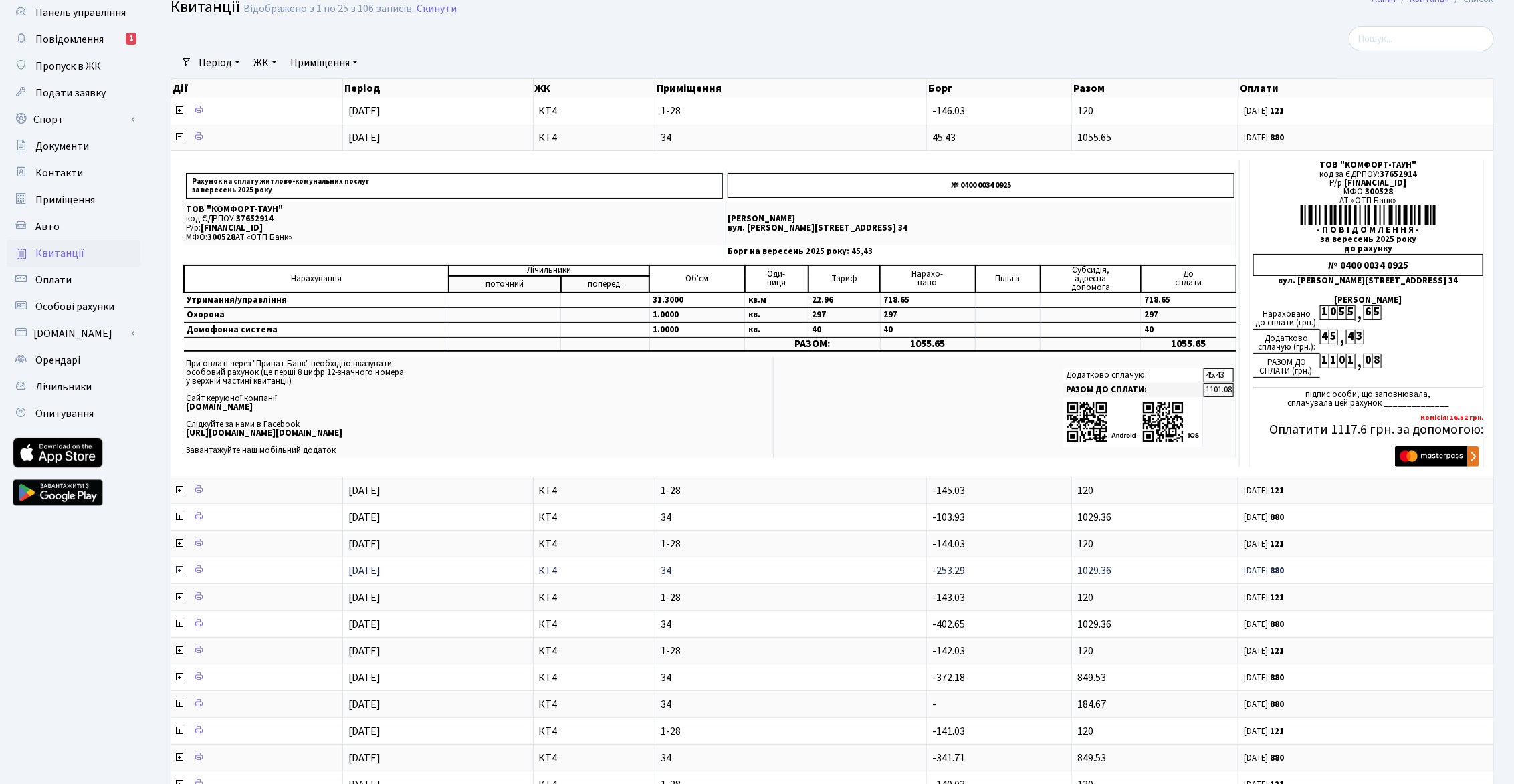
click at [178, 568] on icon at bounding box center [179, 570] width 11 height 11
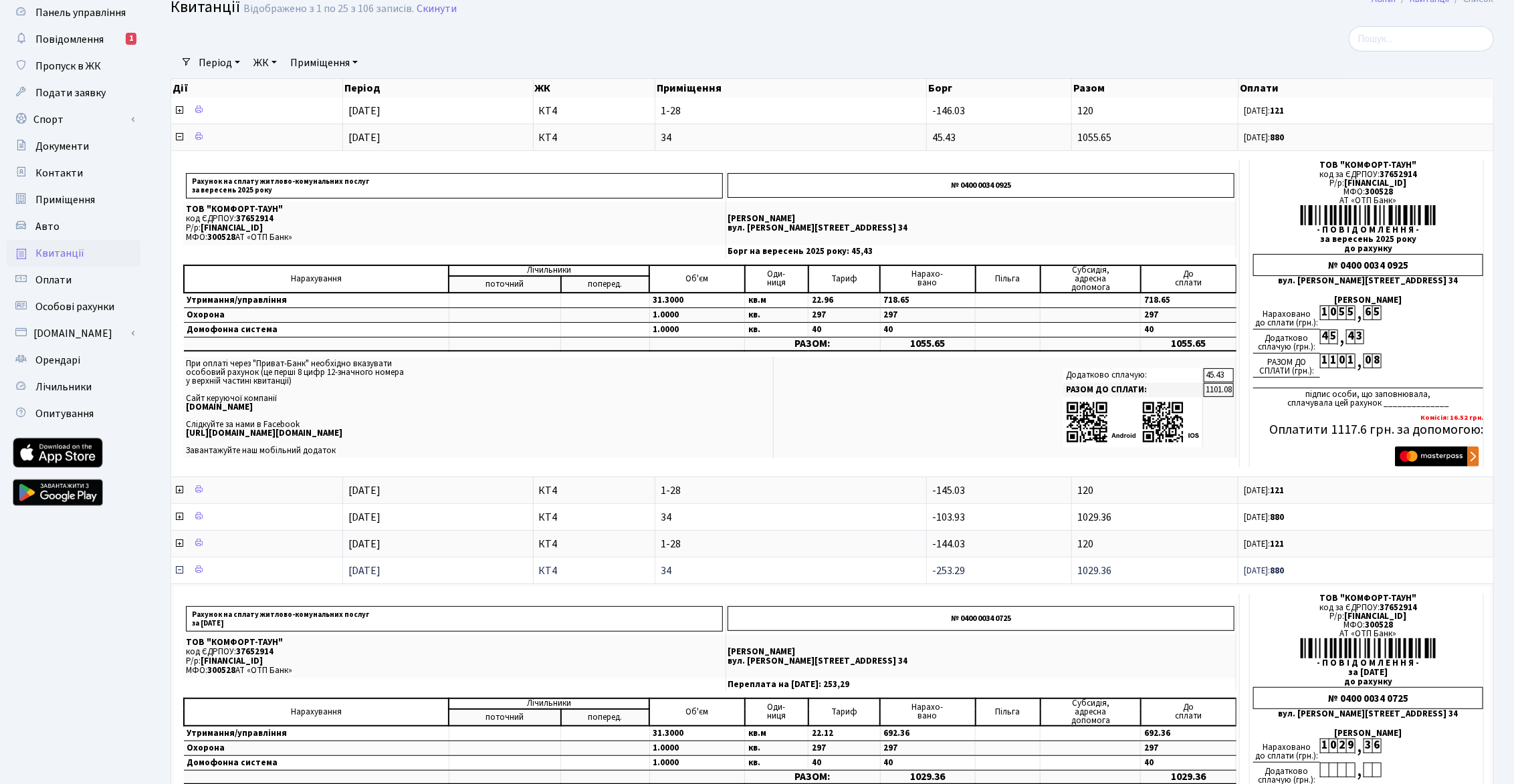
click at [179, 571] on icon at bounding box center [179, 570] width 11 height 11
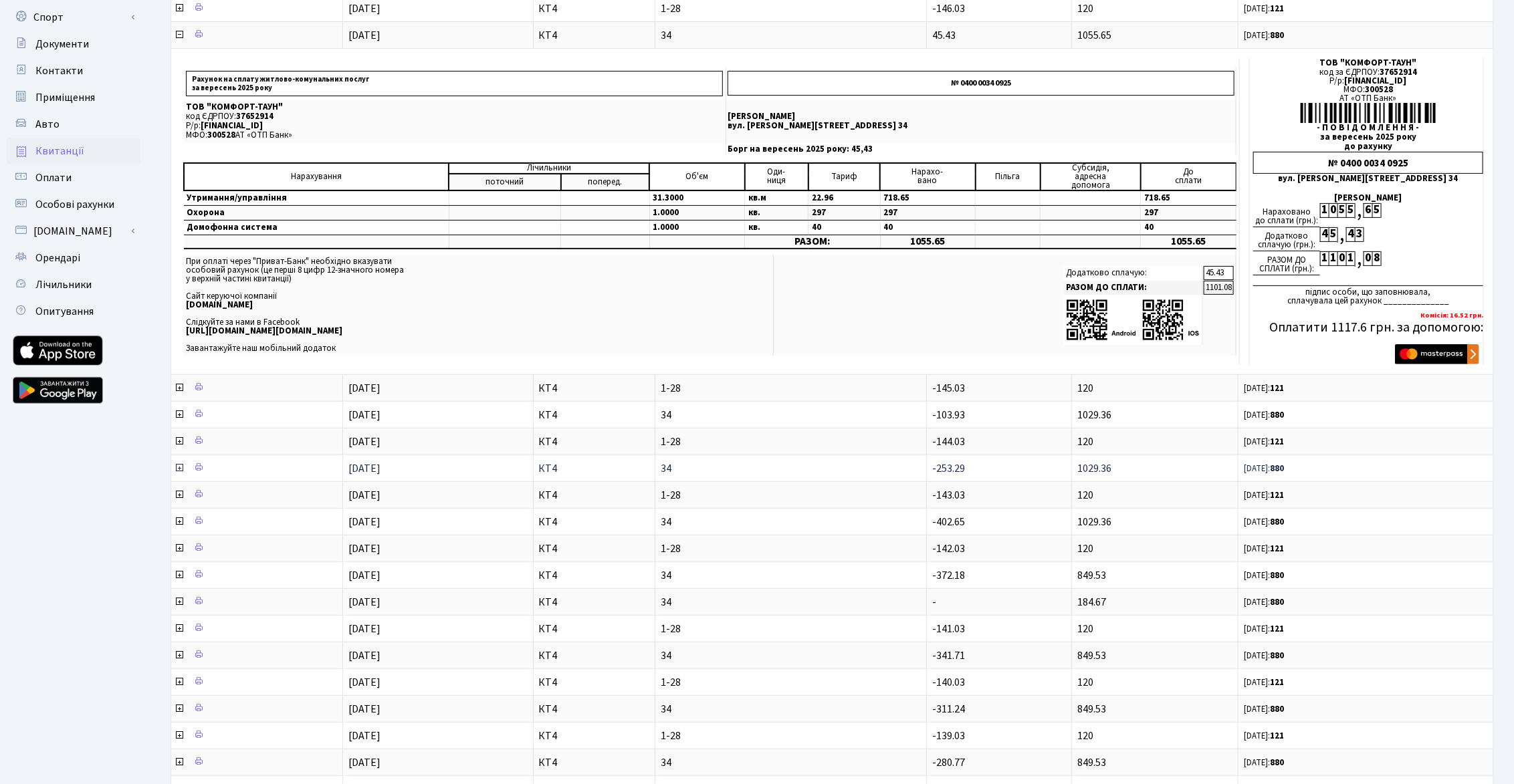
scroll to position [210, 0]
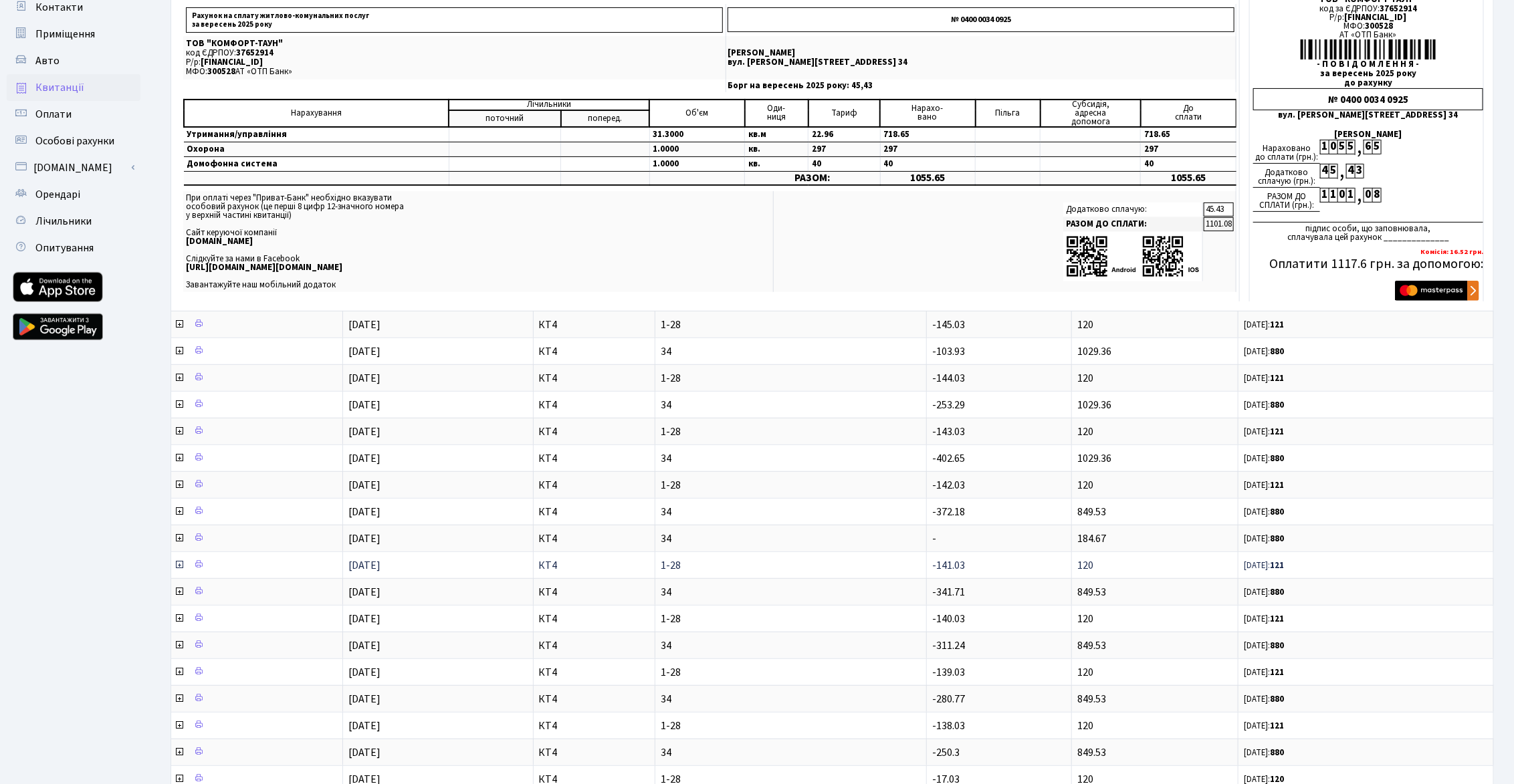
click at [180, 559] on icon at bounding box center [179, 564] width 11 height 11
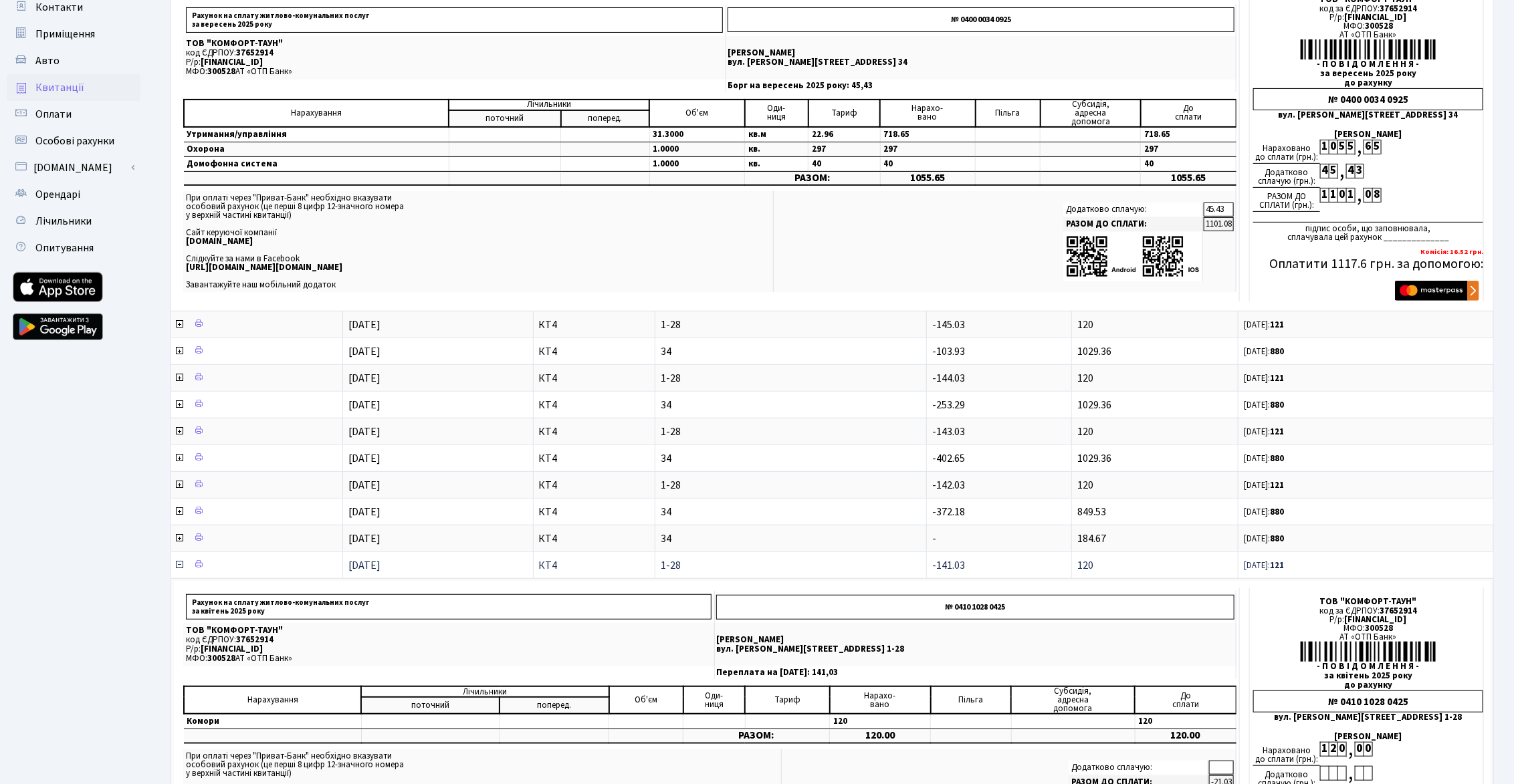
click at [180, 560] on icon at bounding box center [179, 564] width 11 height 11
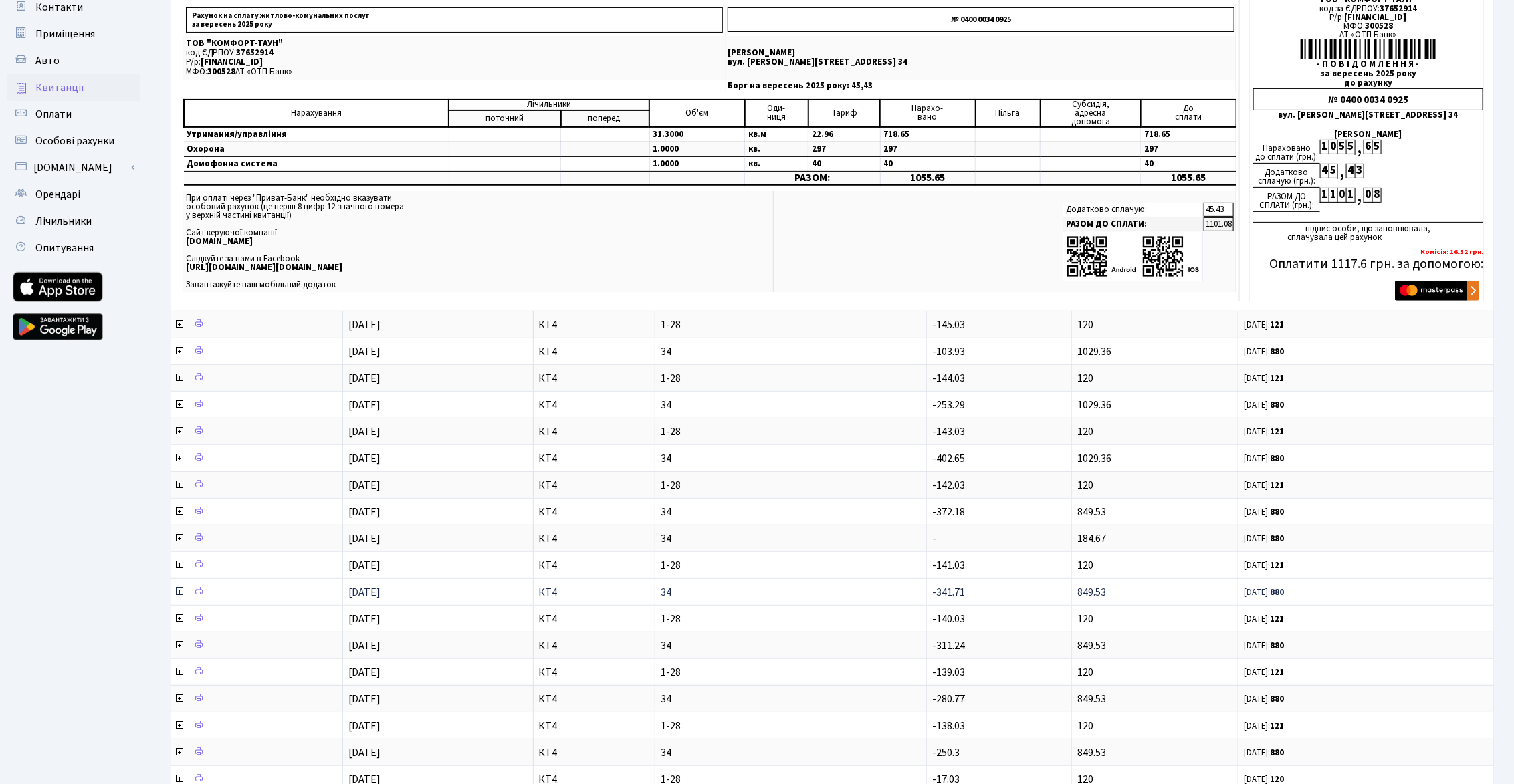
click at [178, 590] on icon at bounding box center [179, 591] width 11 height 11
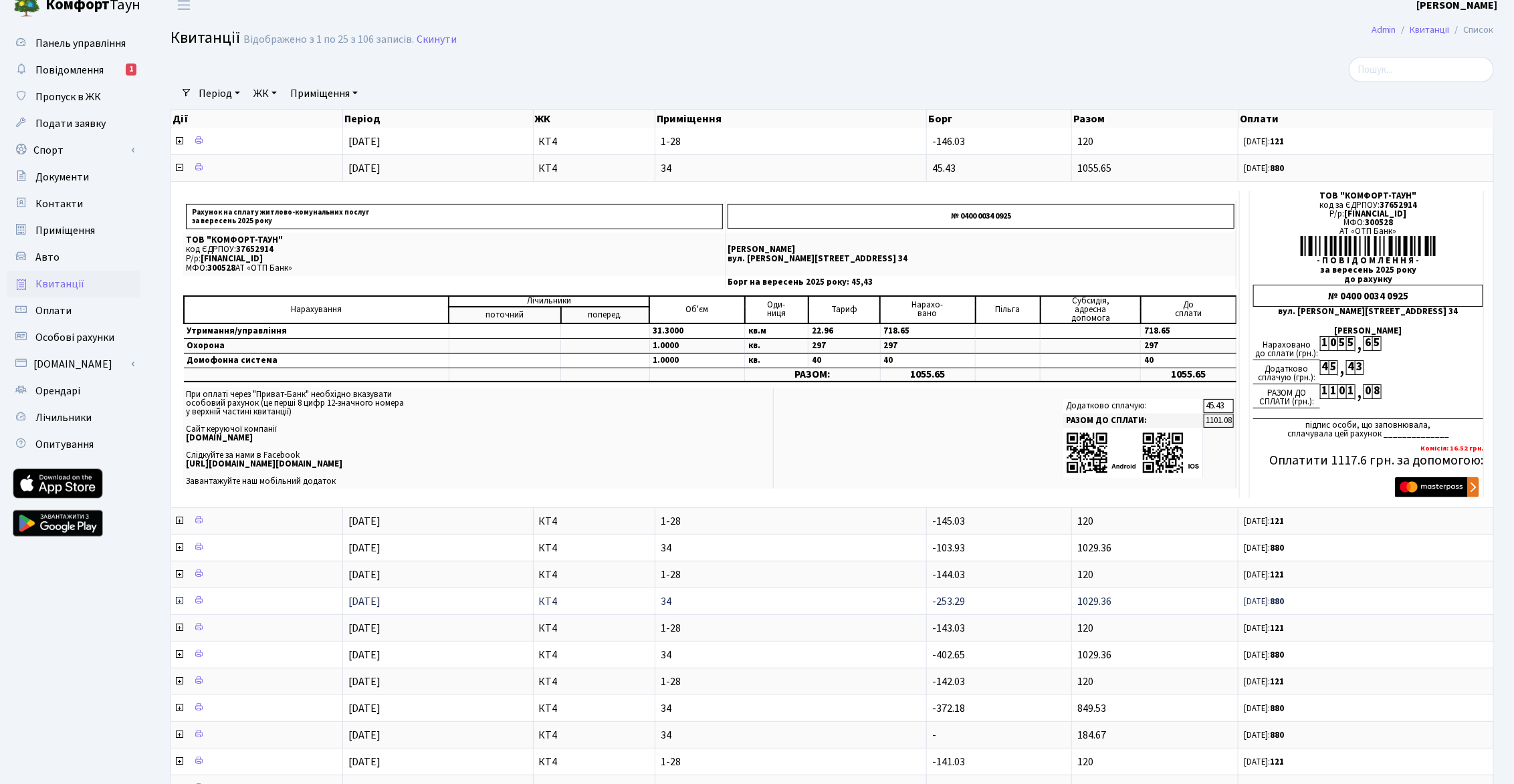
scroll to position [0, 0]
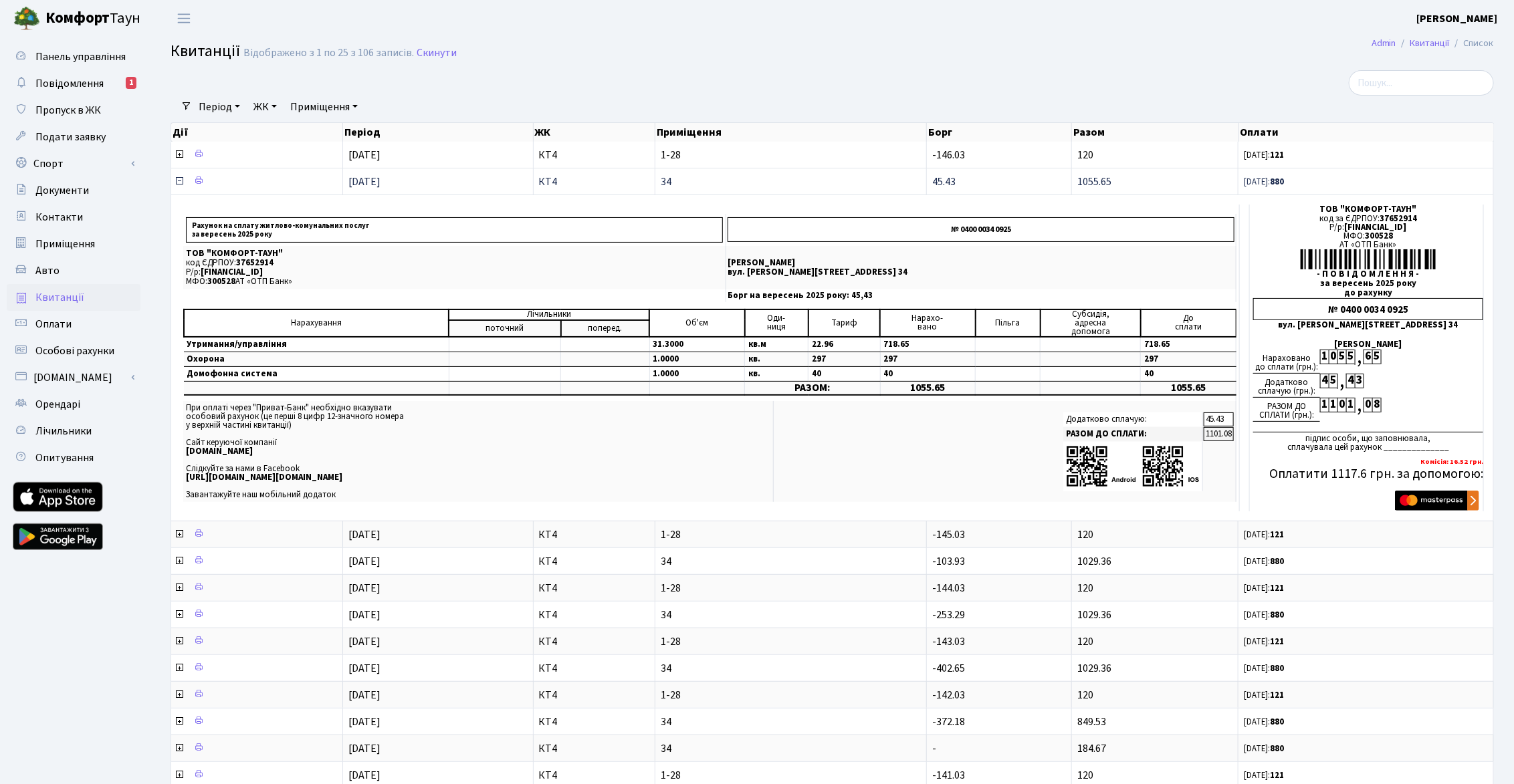
click at [175, 177] on icon at bounding box center [179, 181] width 11 height 11
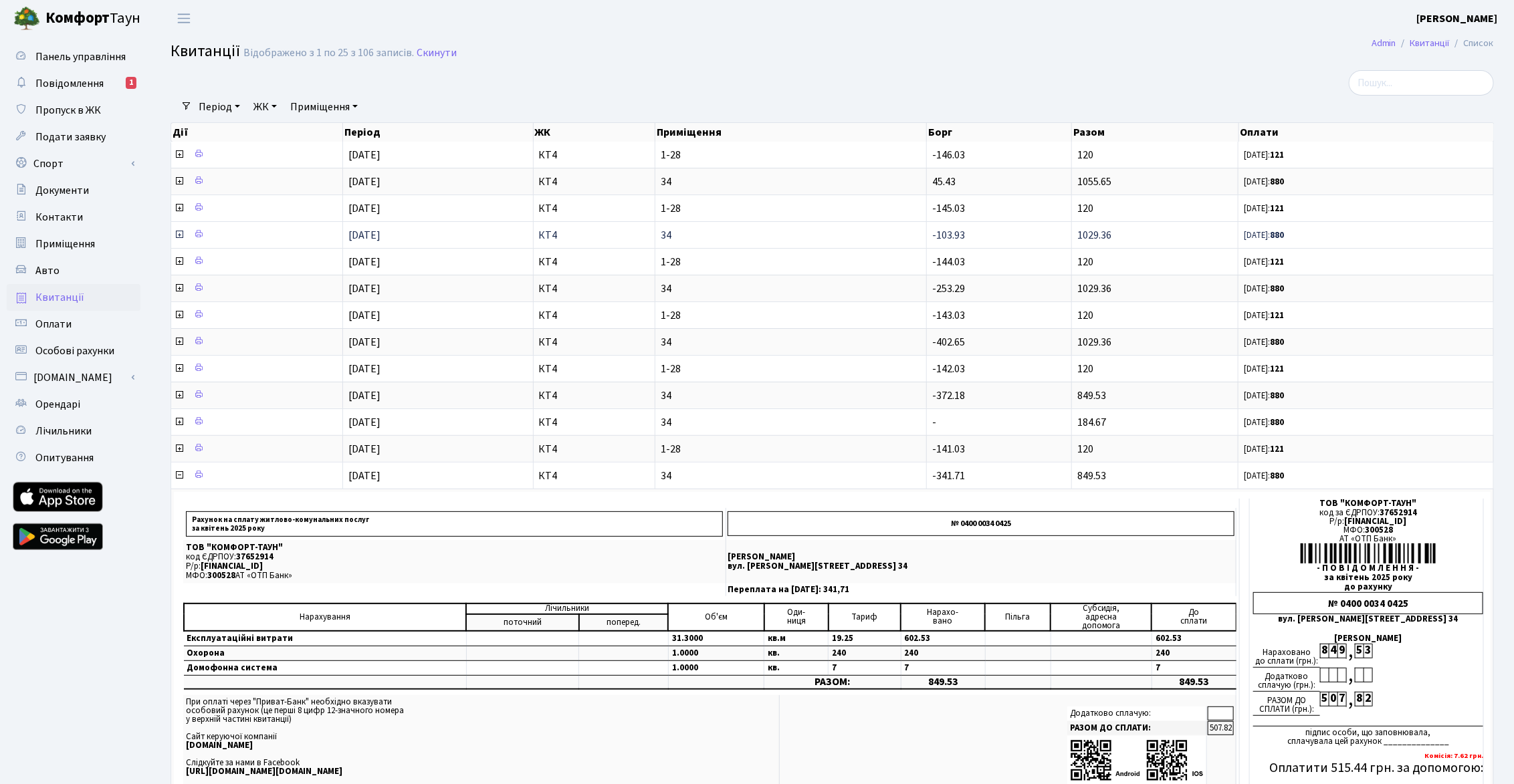
scroll to position [8, 0]
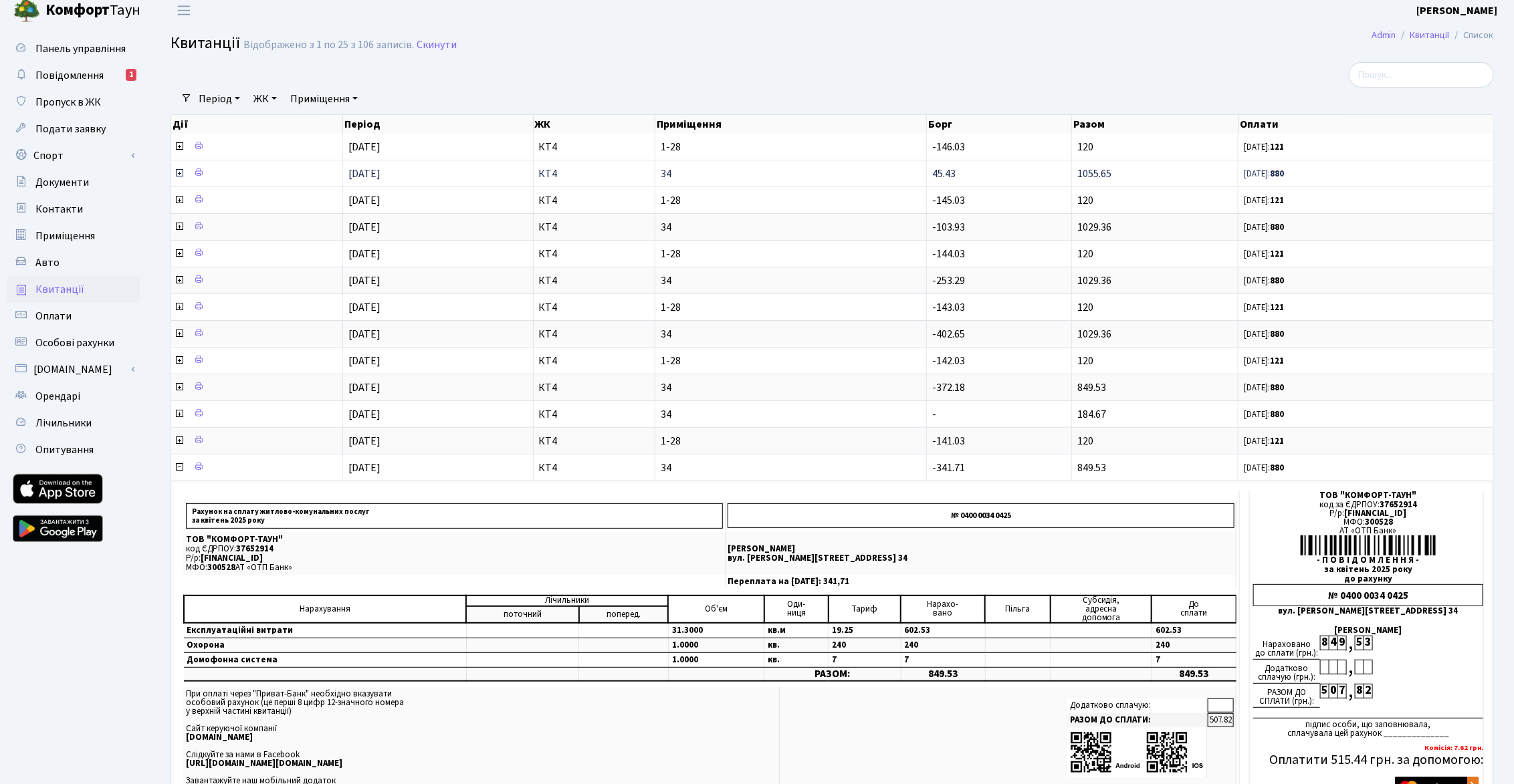
click at [176, 171] on icon at bounding box center [179, 173] width 11 height 11
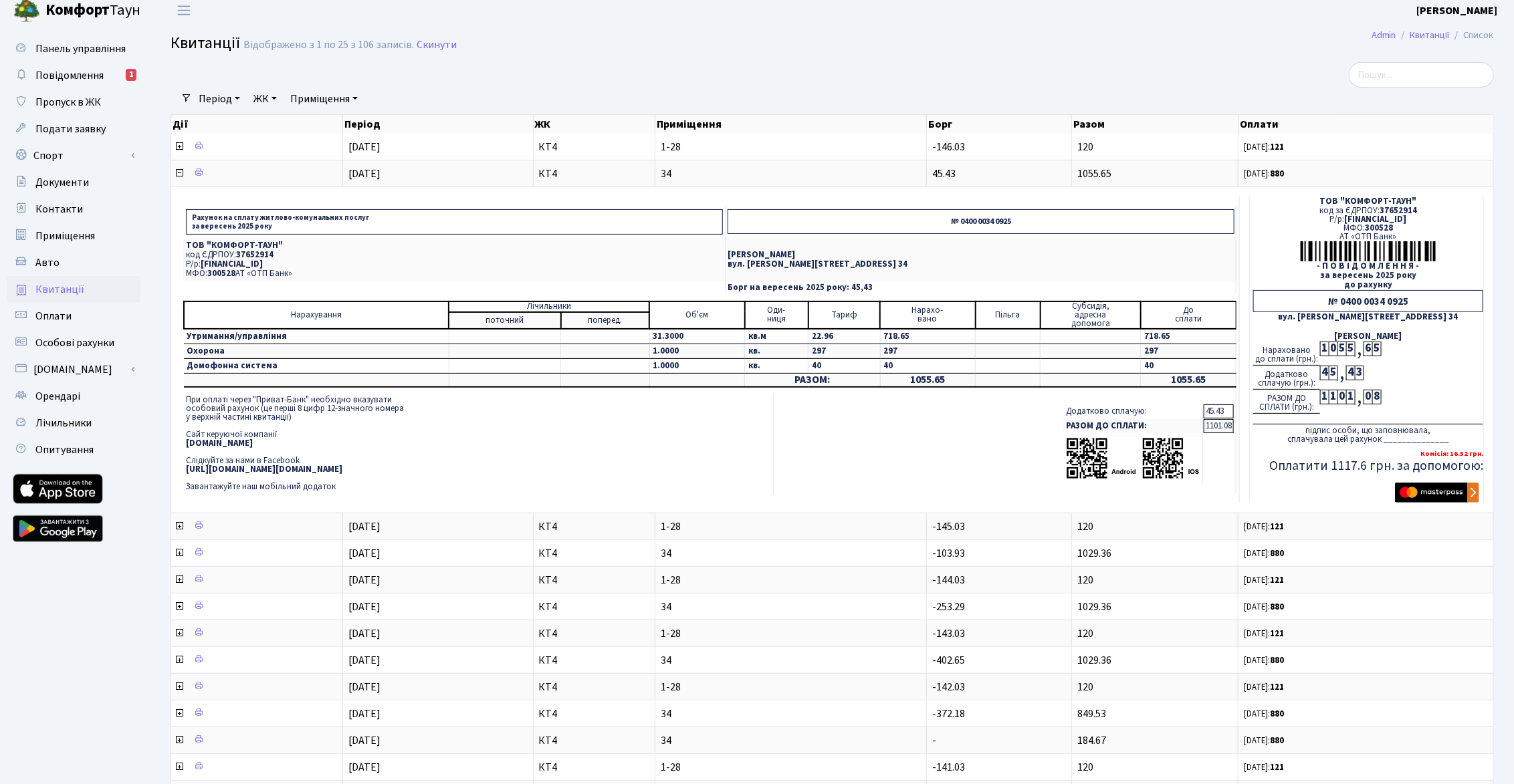
scroll to position [0, 0]
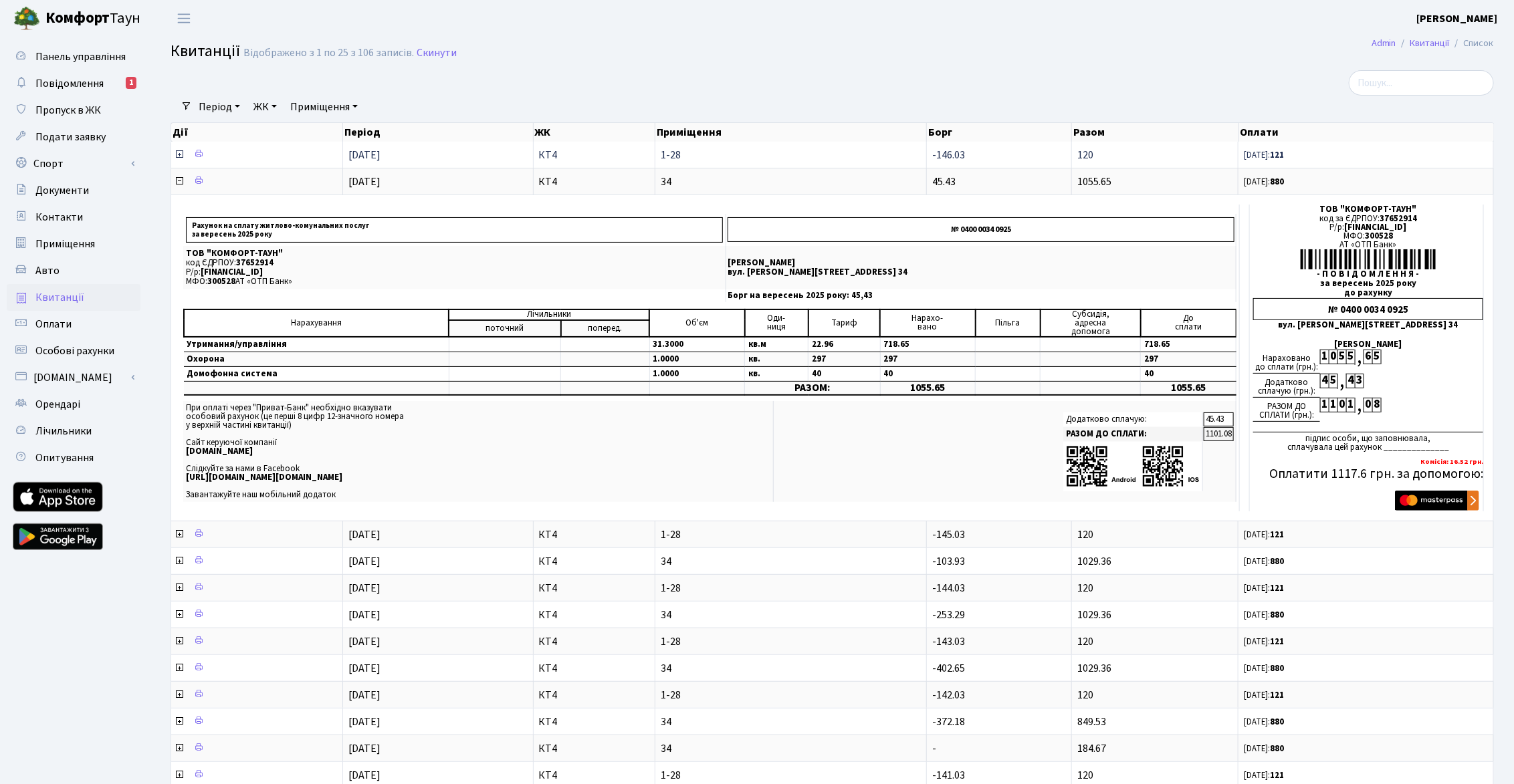
click at [179, 153] on icon at bounding box center [179, 154] width 11 height 11
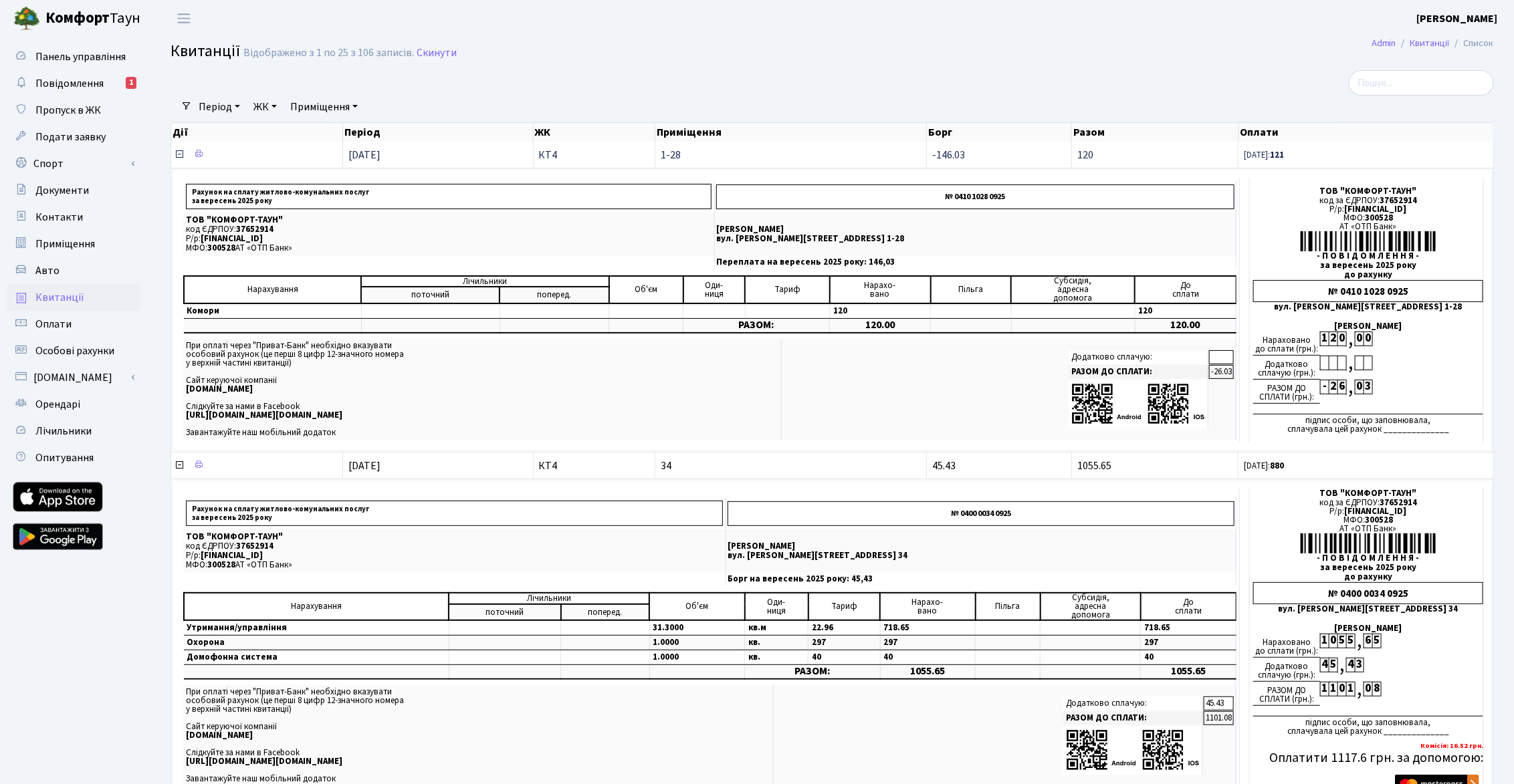
click at [179, 153] on icon at bounding box center [179, 154] width 11 height 11
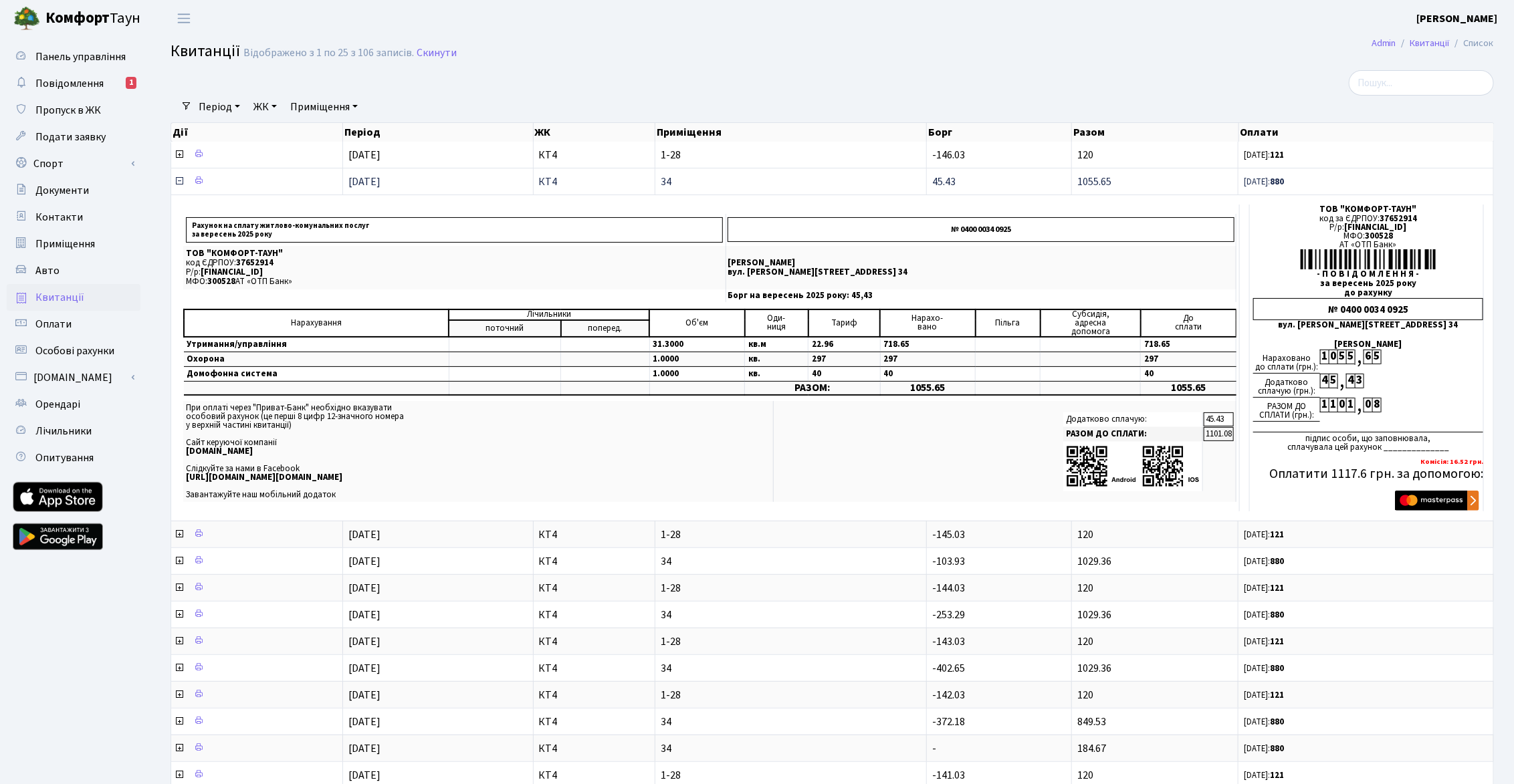
click at [178, 180] on icon at bounding box center [179, 181] width 11 height 11
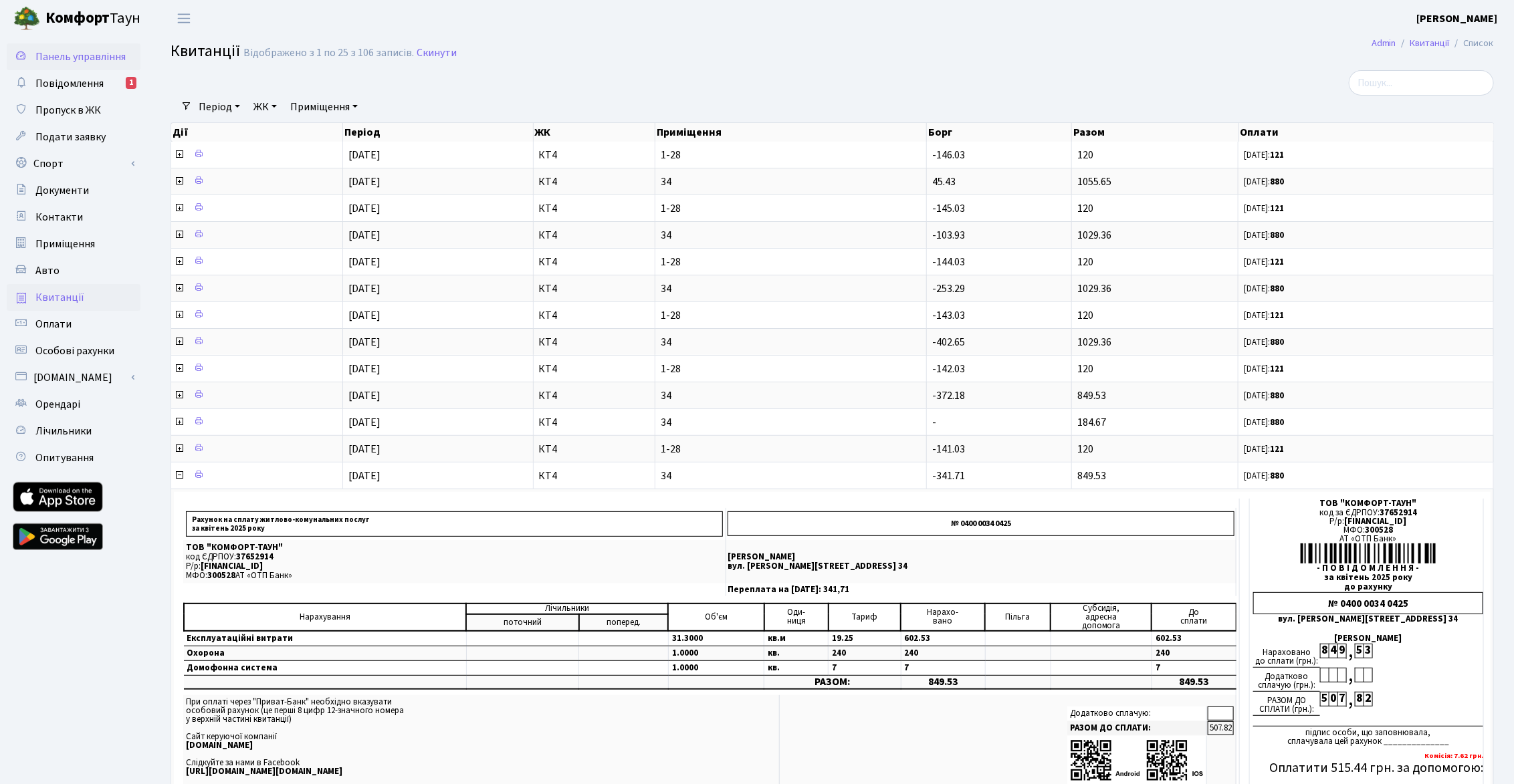
click at [66, 52] on span "Панель управління" at bounding box center [80, 57] width 90 height 15
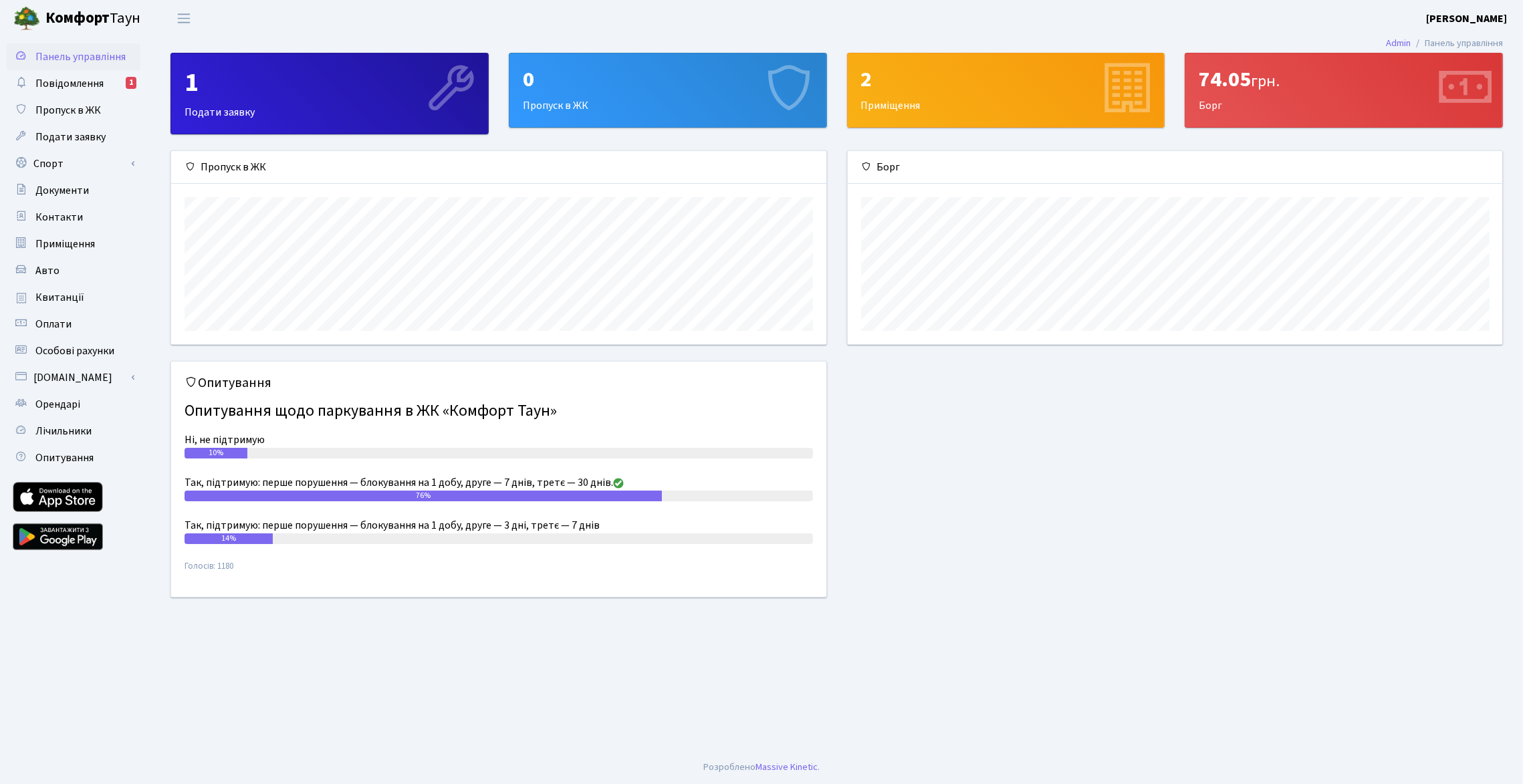
scroll to position [193, 654]
click at [967, 418] on div "Опитування Опитування щодо паркування в ЖК «Комфорт Таун» Ні, не підтримую 10% …" at bounding box center [836, 487] width 1353 height 253
click at [961, 430] on div "Опитування Опитування щодо паркування в ЖК «Комфорт Таун» Ні, не підтримую 10% …" at bounding box center [836, 487] width 1353 height 253
click at [922, 403] on div "Опитування Опитування щодо паркування в ЖК «Комфорт Таун» Ні, не підтримую 10% …" at bounding box center [836, 487] width 1353 height 253
